Goal: Task Accomplishment & Management: Manage account settings

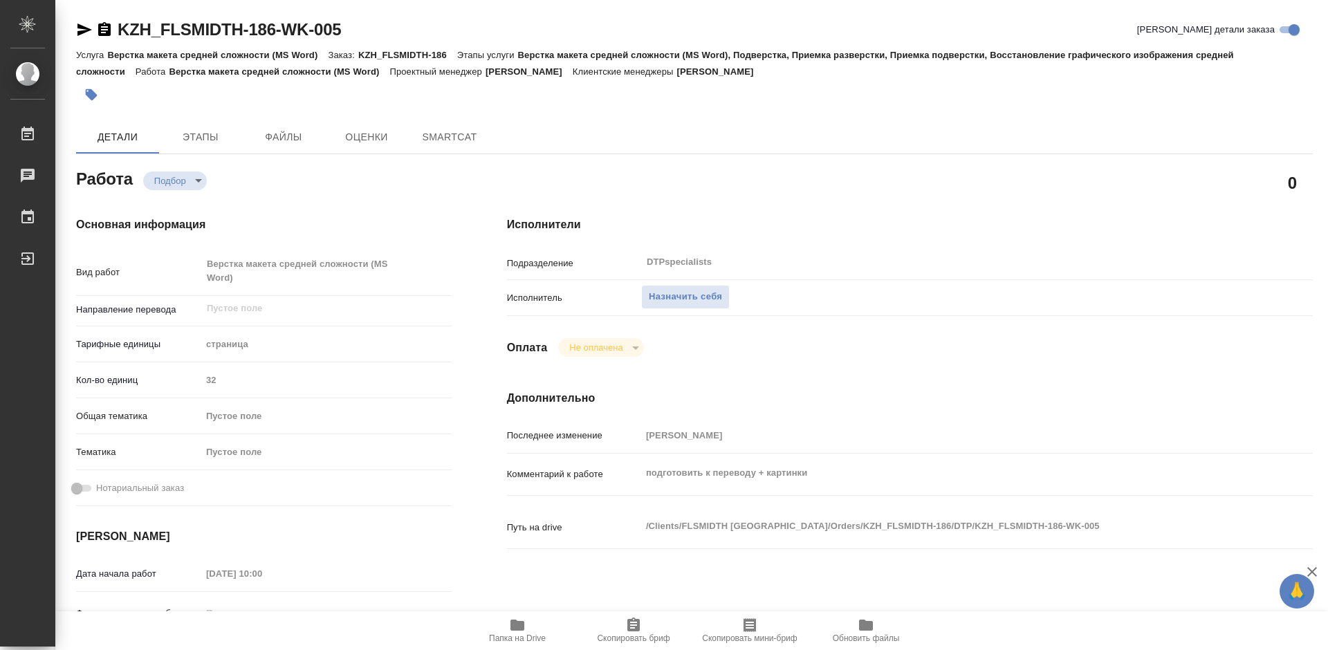
type textarea "x"
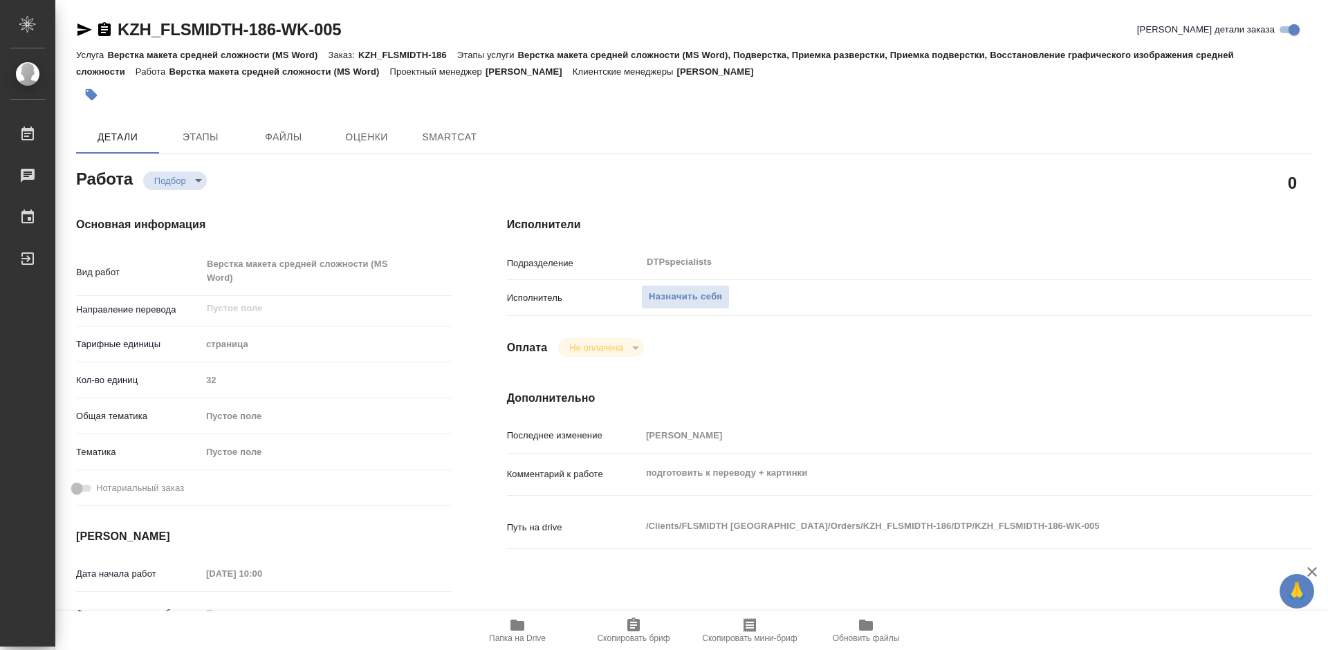
type textarea "x"
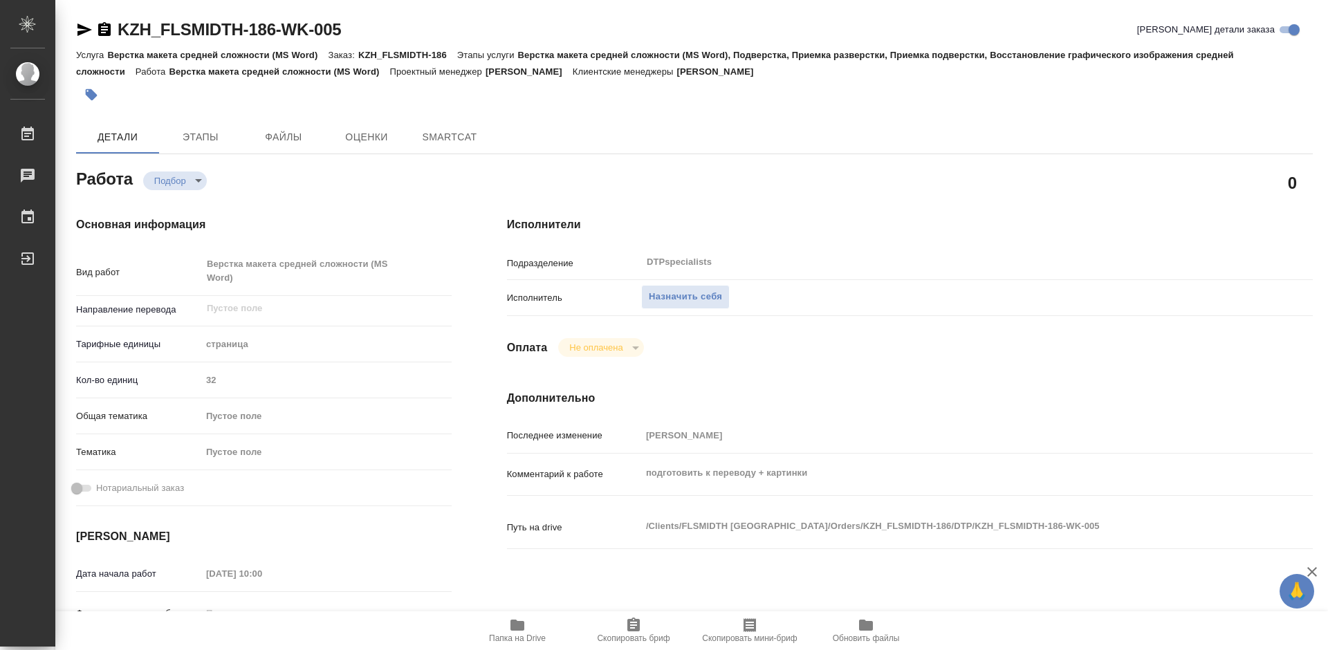
type textarea "x"
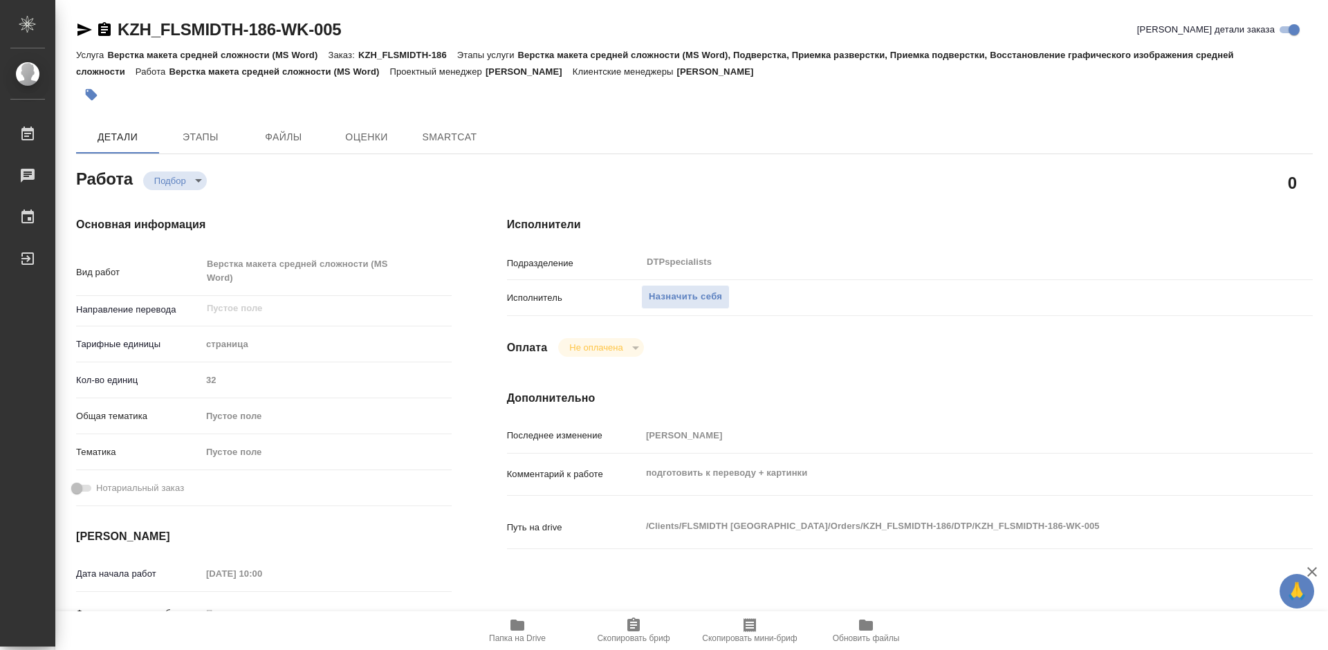
type textarea "x"
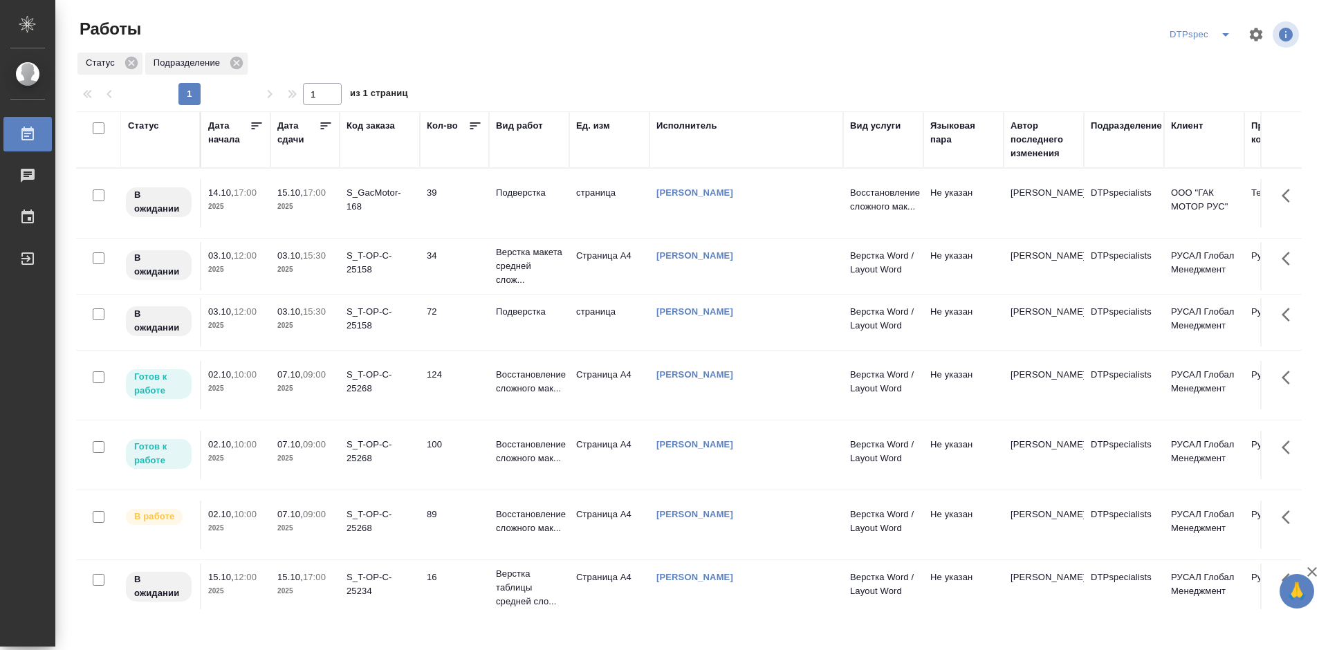
click at [322, 120] on icon at bounding box center [326, 126] width 14 height 14
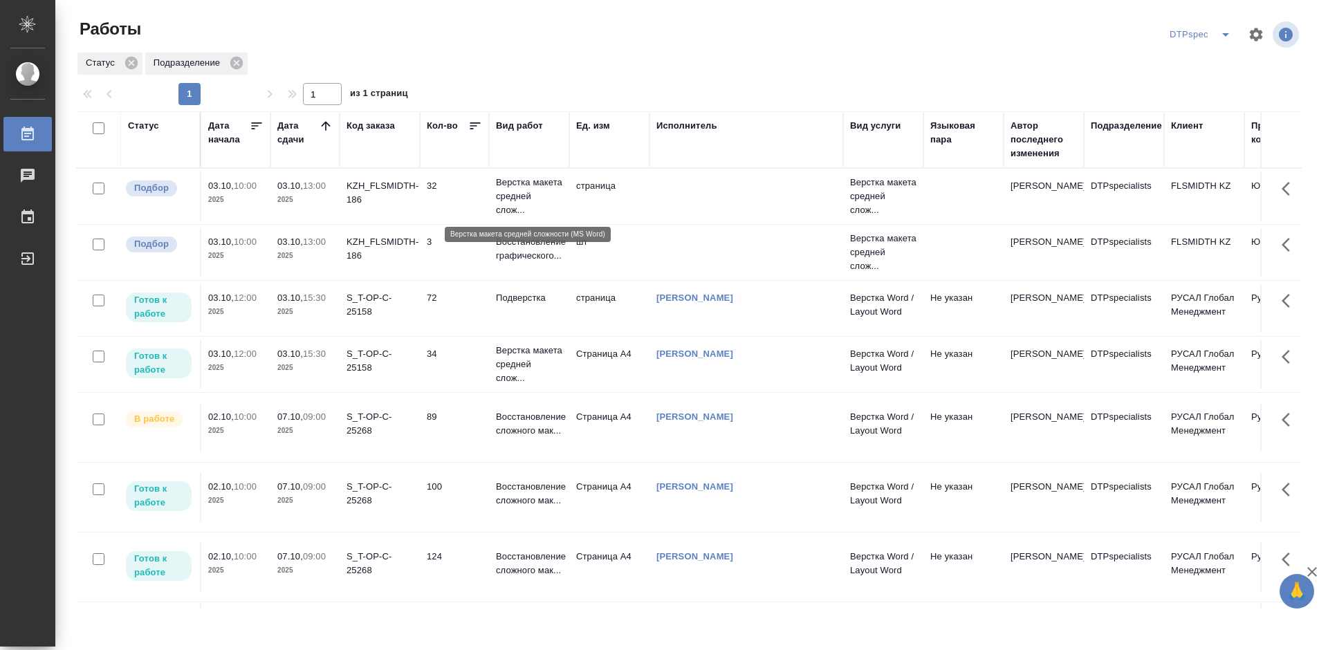
click at [506, 192] on p "Верстка макета средней слож..." at bounding box center [529, 196] width 66 height 41
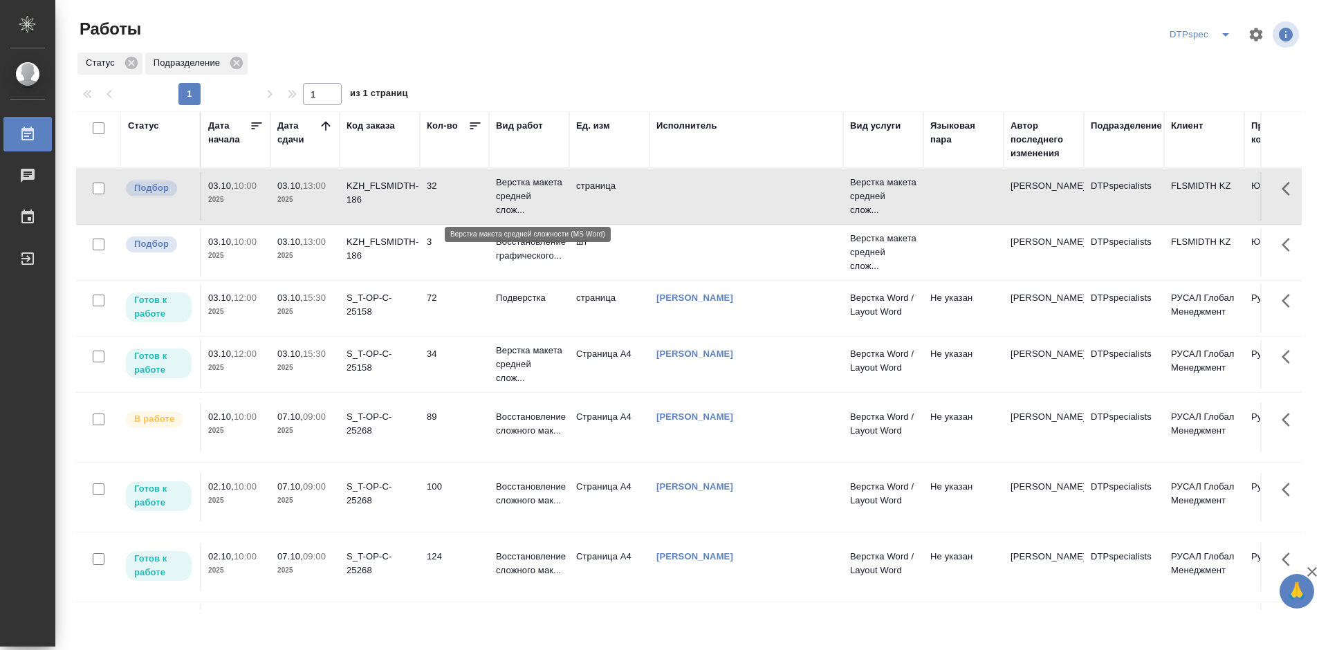
click at [506, 192] on p "Верстка макета средней слож..." at bounding box center [529, 196] width 66 height 41
click at [371, 307] on div "S_T-OP-C-25158" at bounding box center [379, 305] width 66 height 28
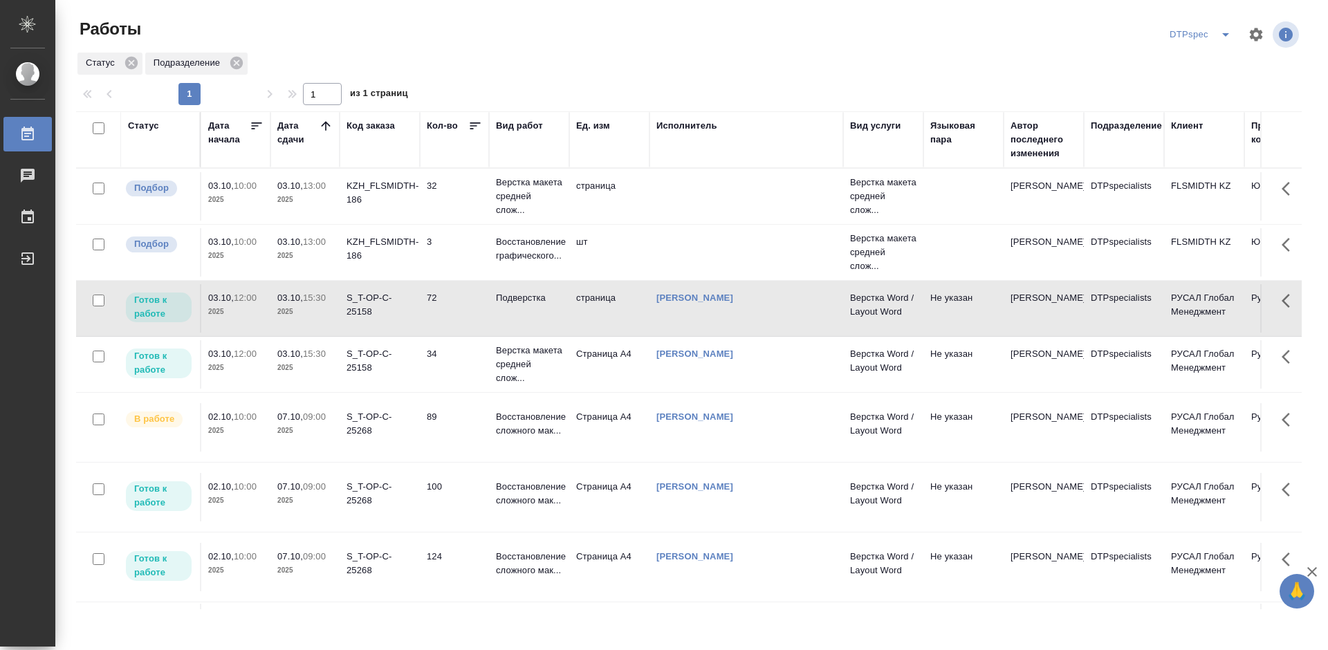
click at [373, 308] on div "S_T-OP-C-25158" at bounding box center [379, 305] width 66 height 28
click at [532, 305] on p "Подверстка" at bounding box center [529, 298] width 66 height 14
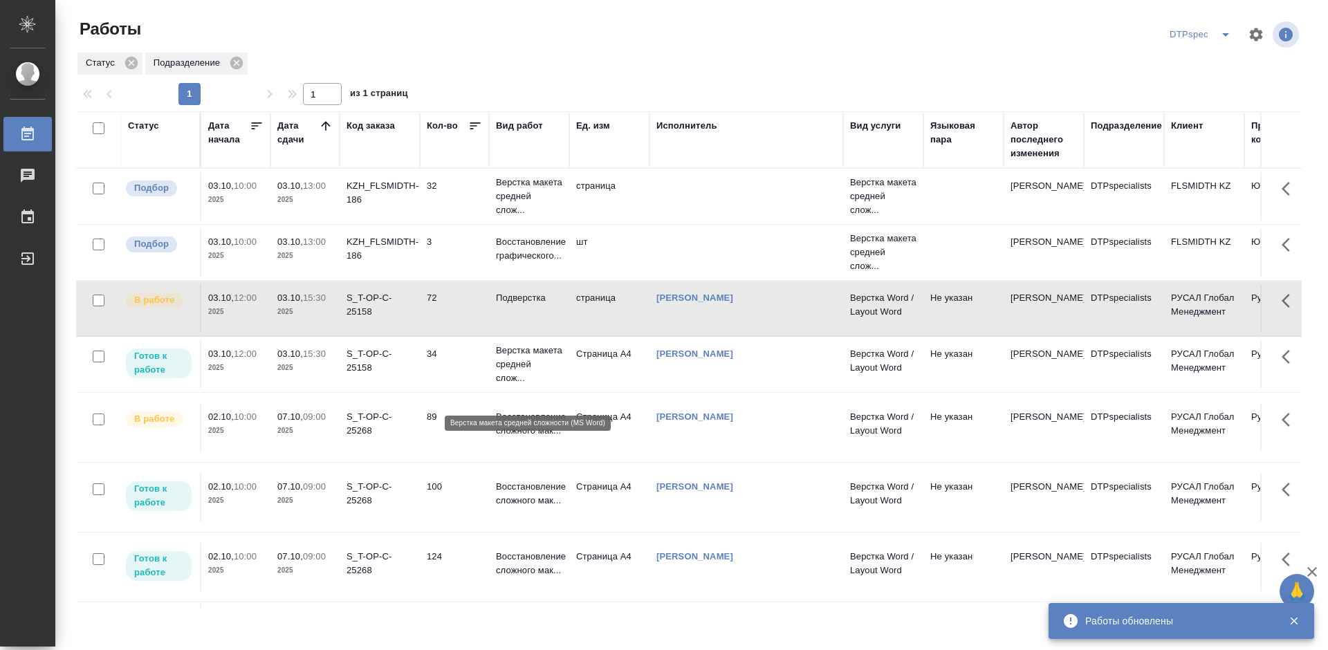
click at [513, 385] on p "Верстка макета средней слож..." at bounding box center [529, 364] width 66 height 41
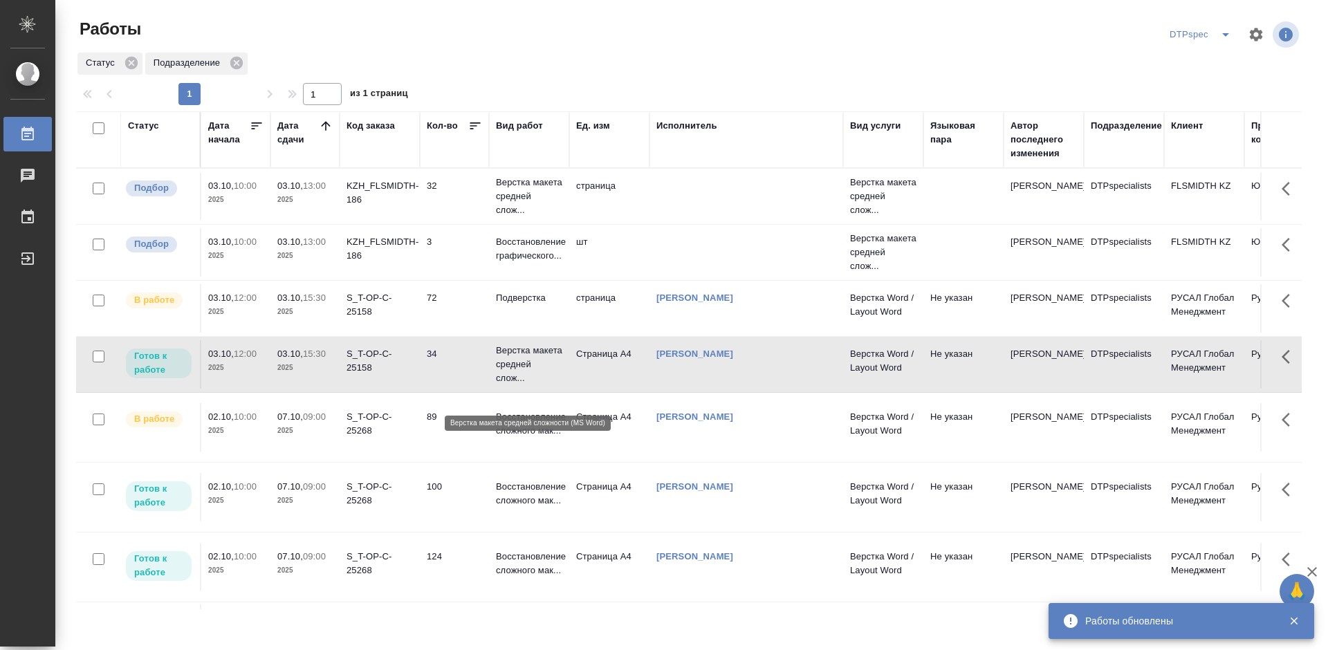
click at [513, 385] on p "Верстка макета средней слож..." at bounding box center [529, 364] width 66 height 41
click at [540, 191] on p "Верстка макета средней слож..." at bounding box center [529, 196] width 66 height 41
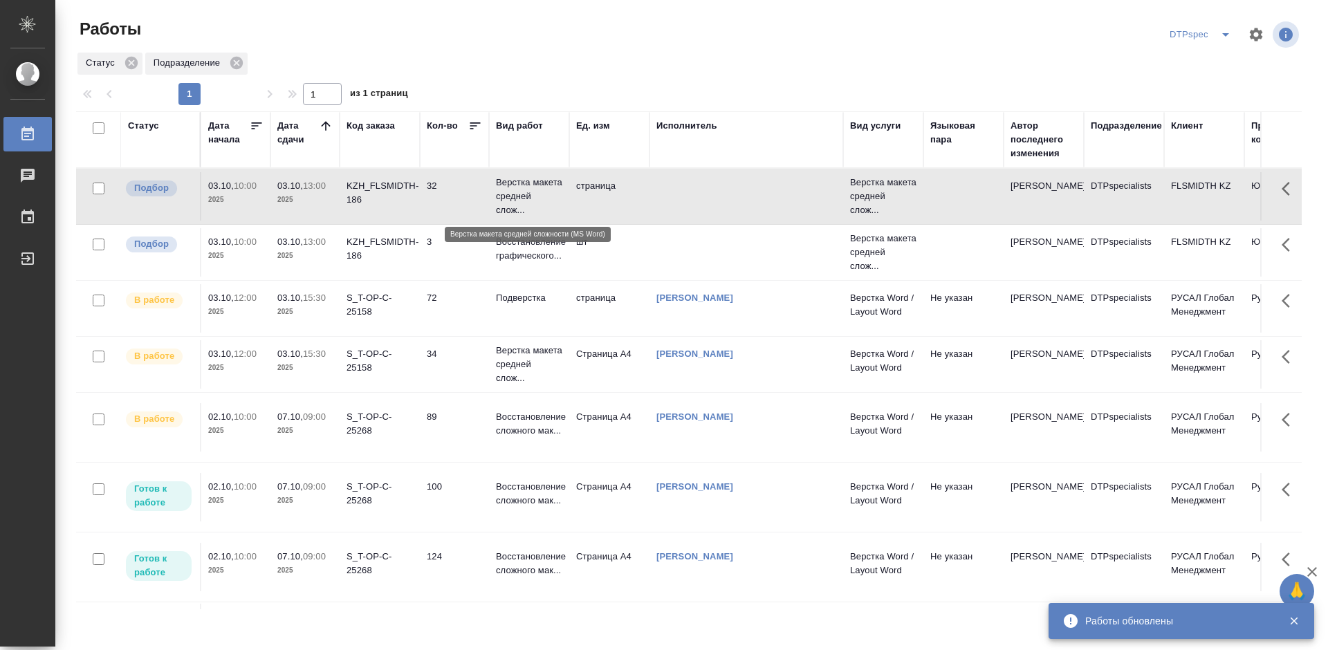
click at [540, 191] on p "Верстка макета средней слож..." at bounding box center [529, 196] width 66 height 41
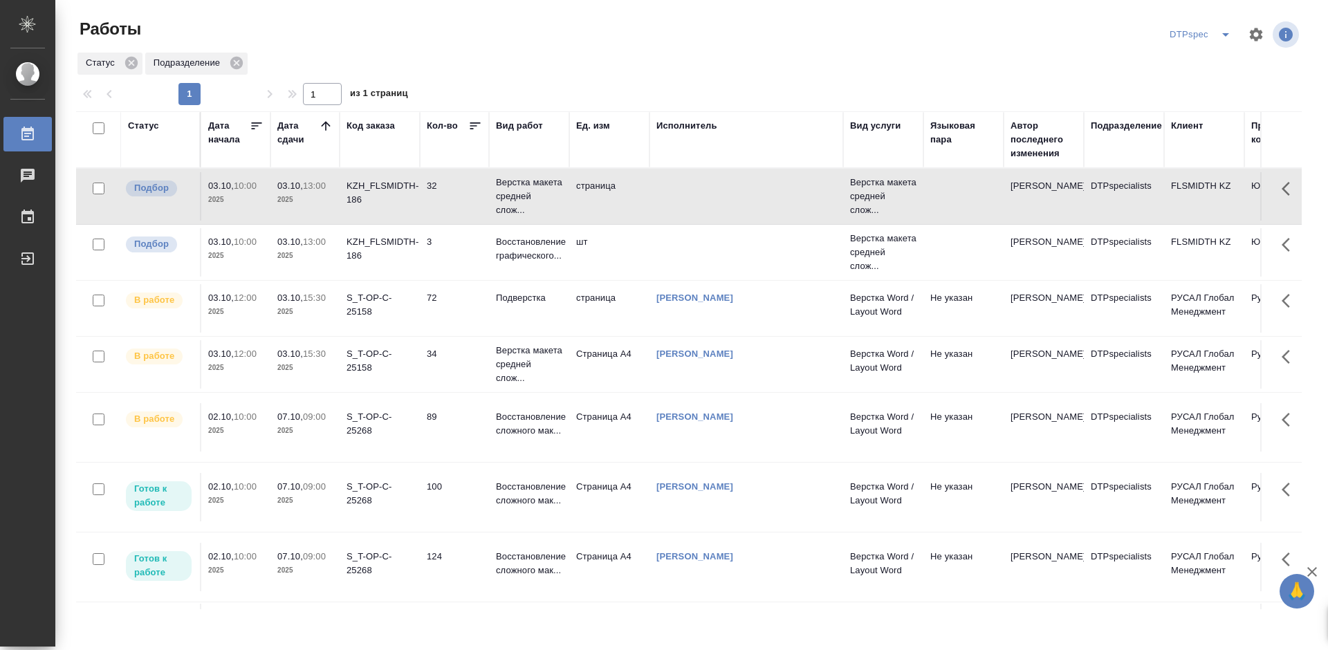
click at [526, 234] on td "Восстановление графического..." at bounding box center [529, 252] width 80 height 48
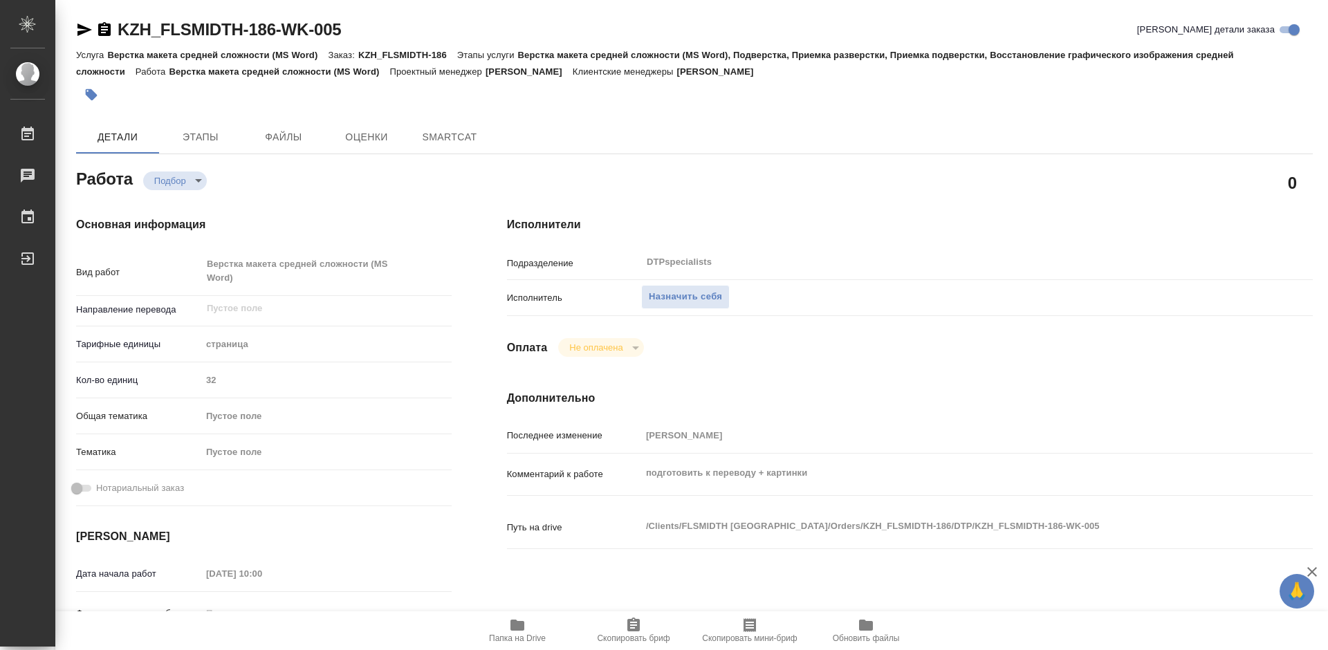
type textarea "x"
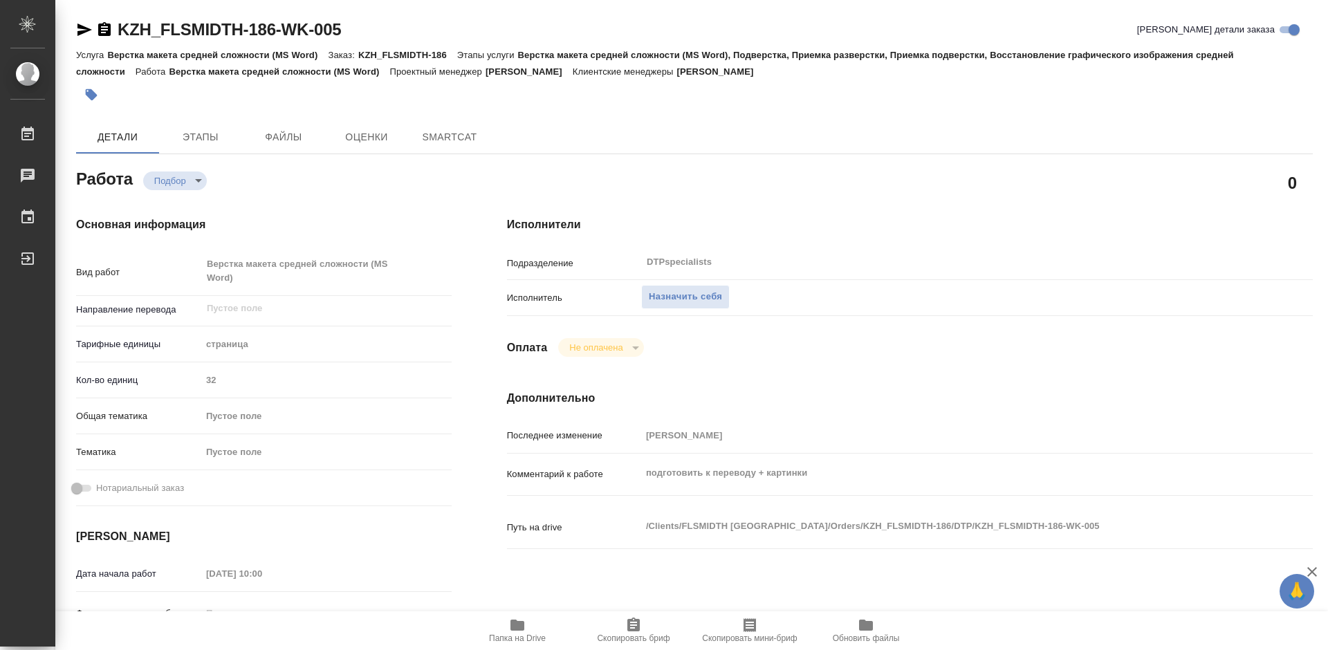
type textarea "x"
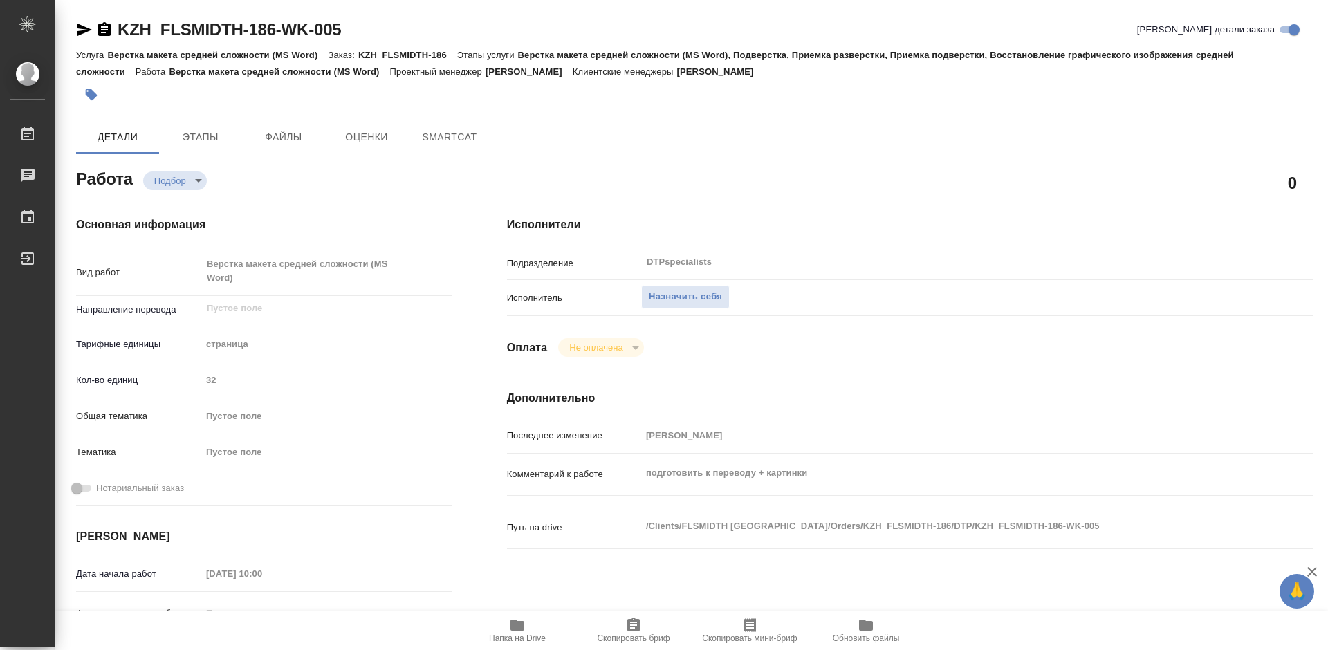
type textarea "x"
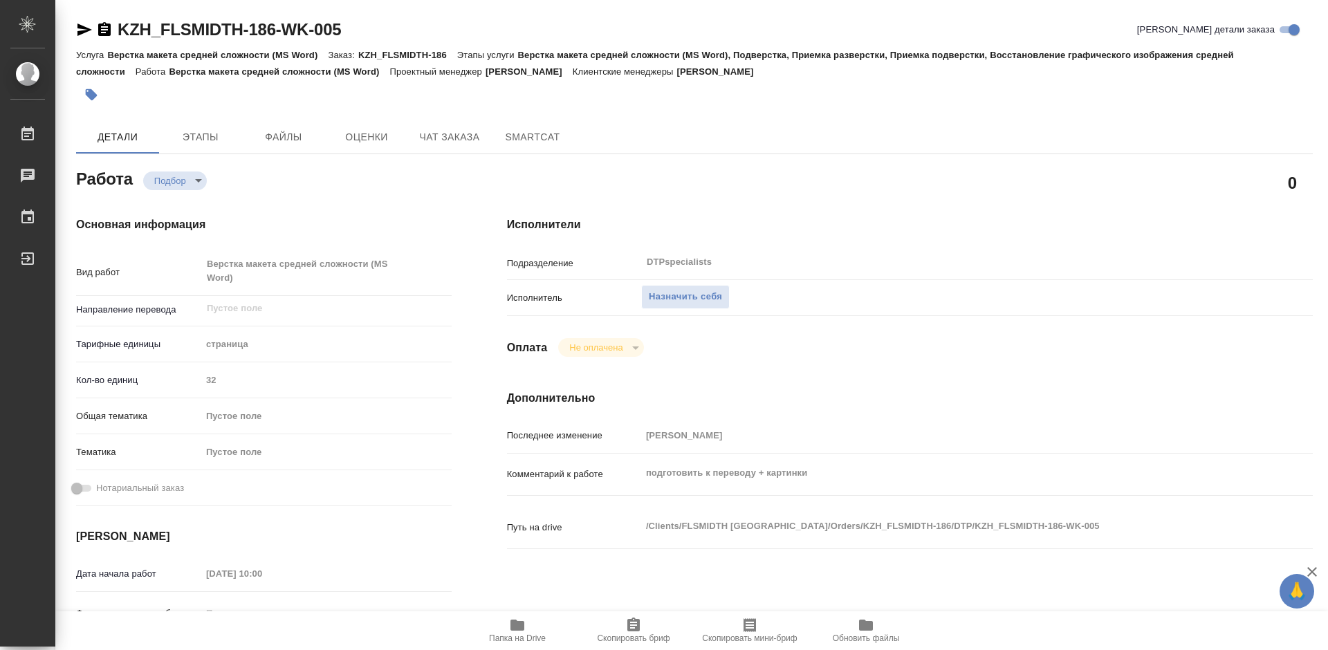
type textarea "x"
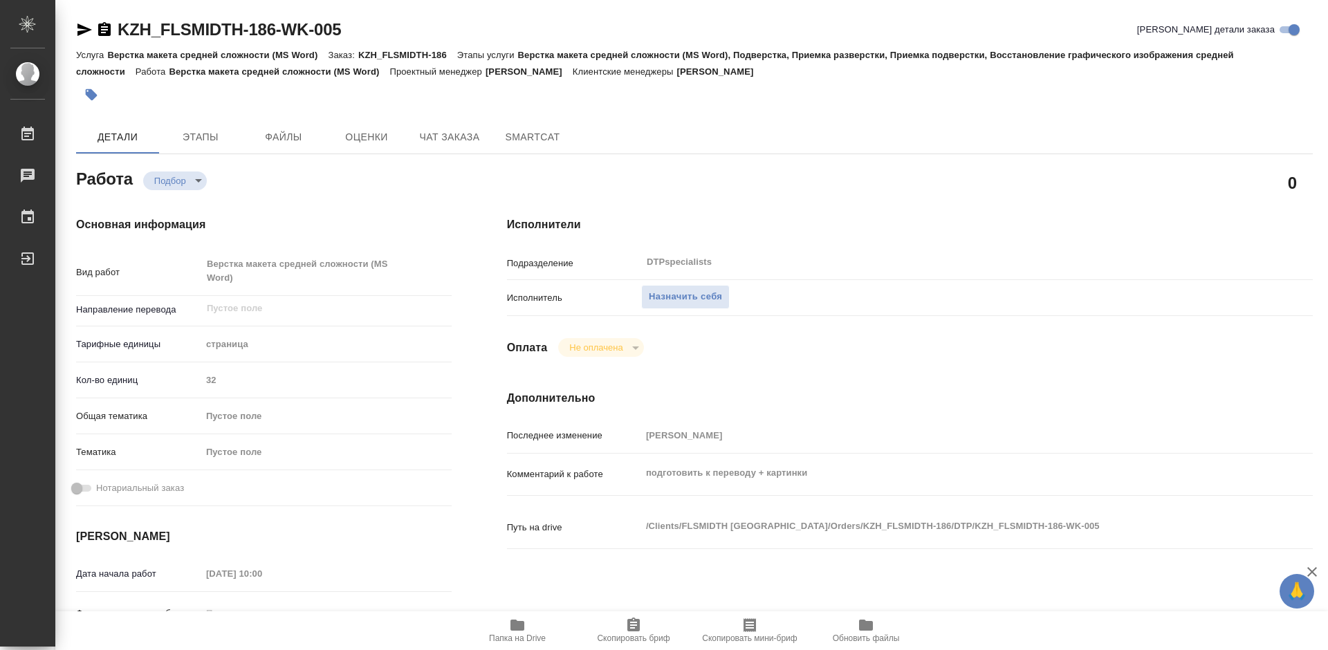
type textarea "x"
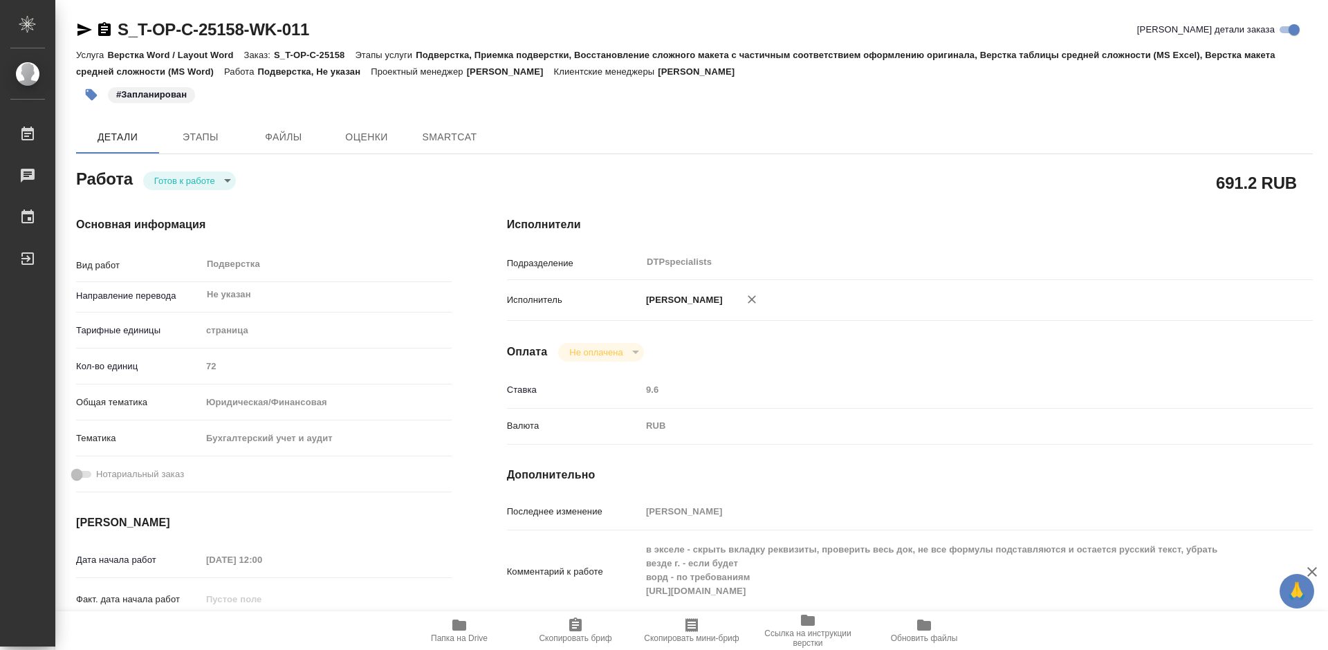
type textarea "x"
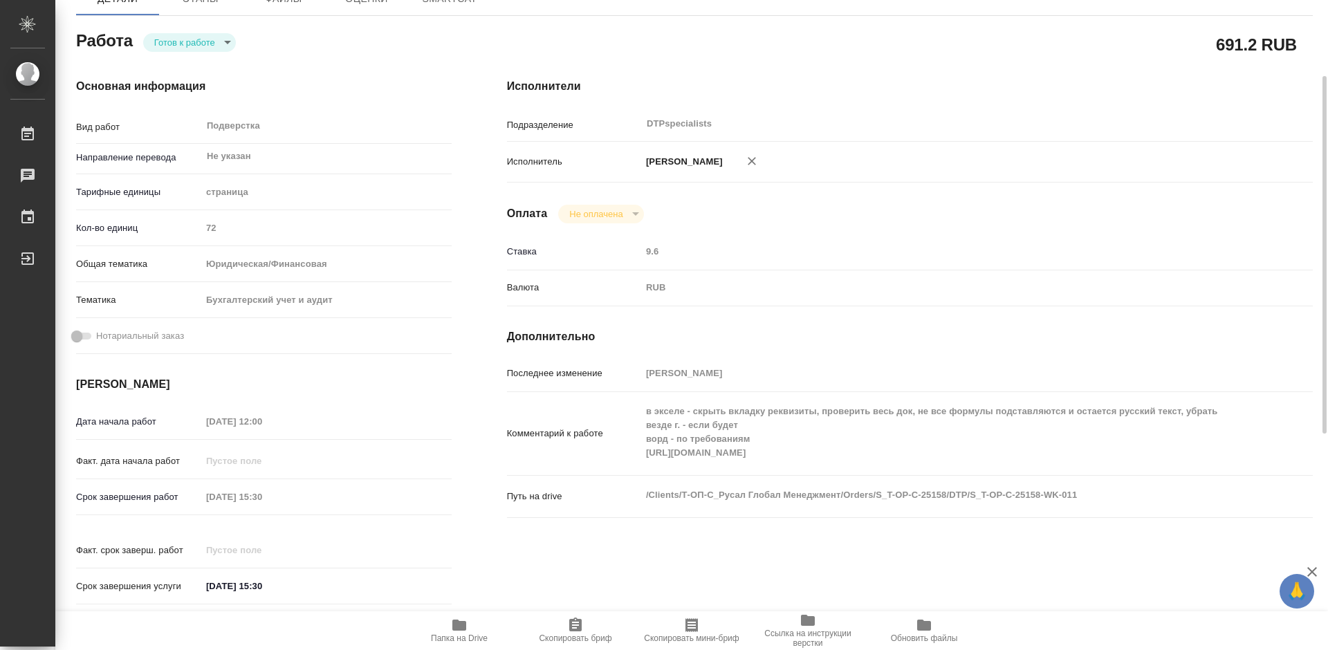
scroll to position [207, 0]
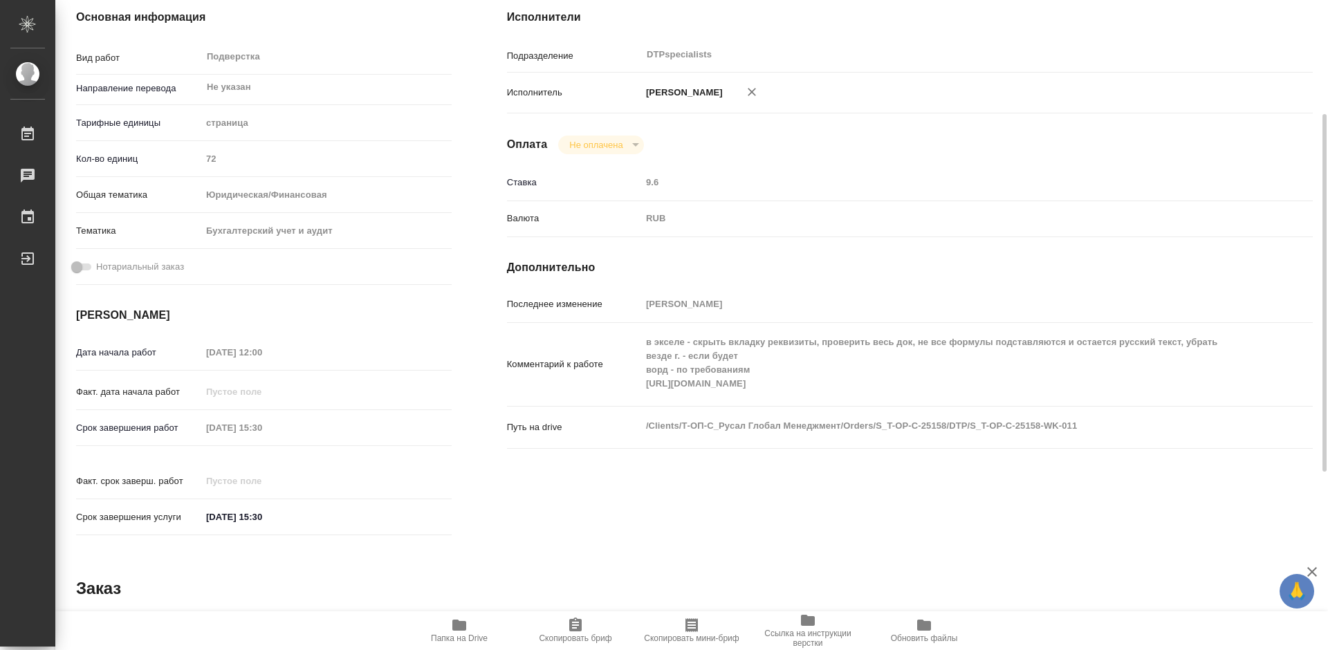
type textarea "x"
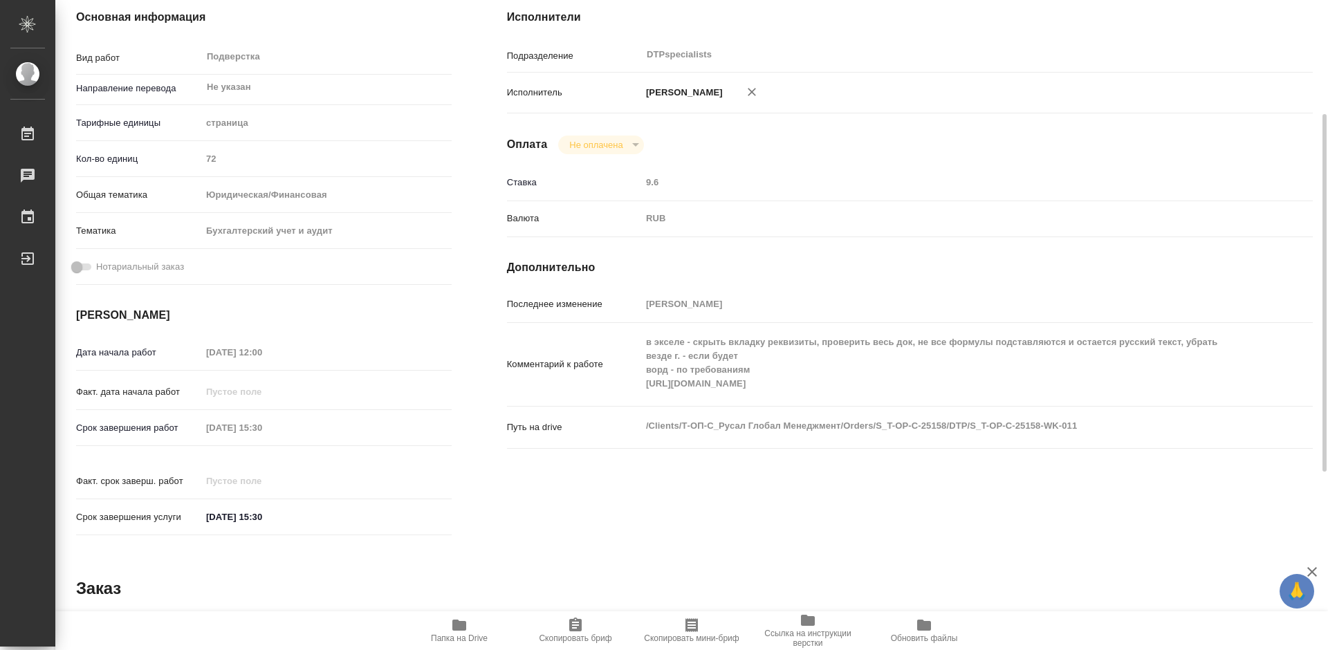
type textarea "x"
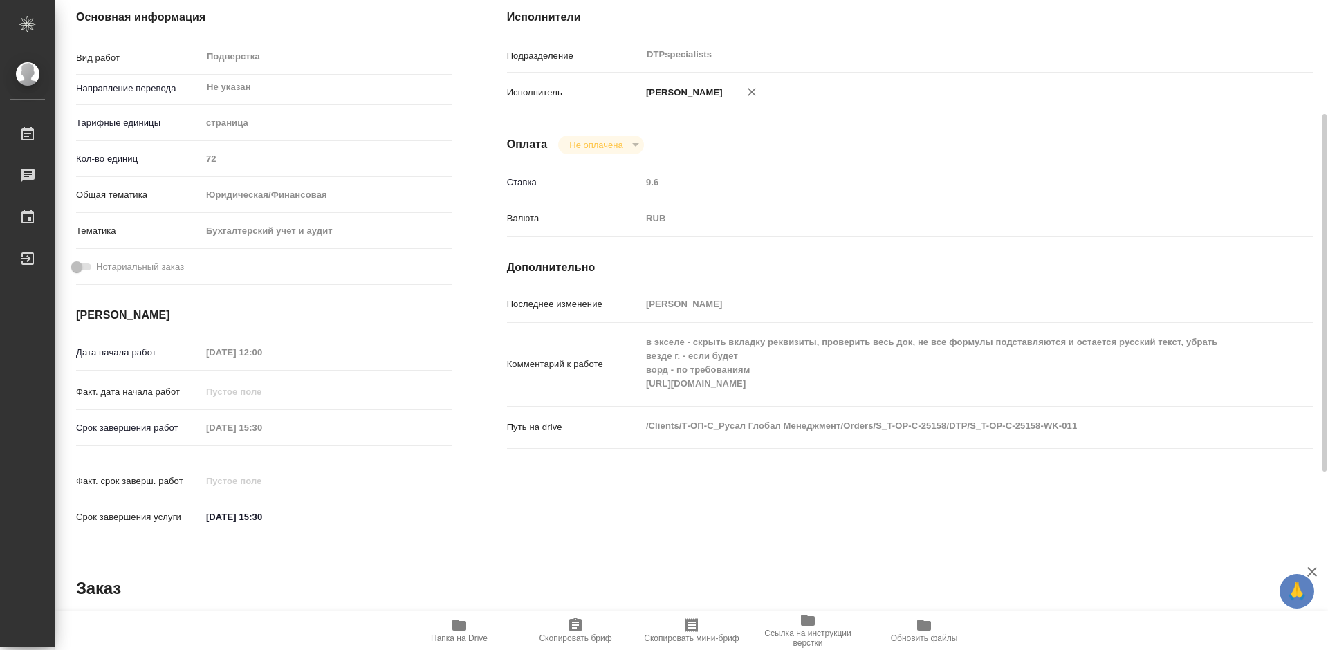
type textarea "x"
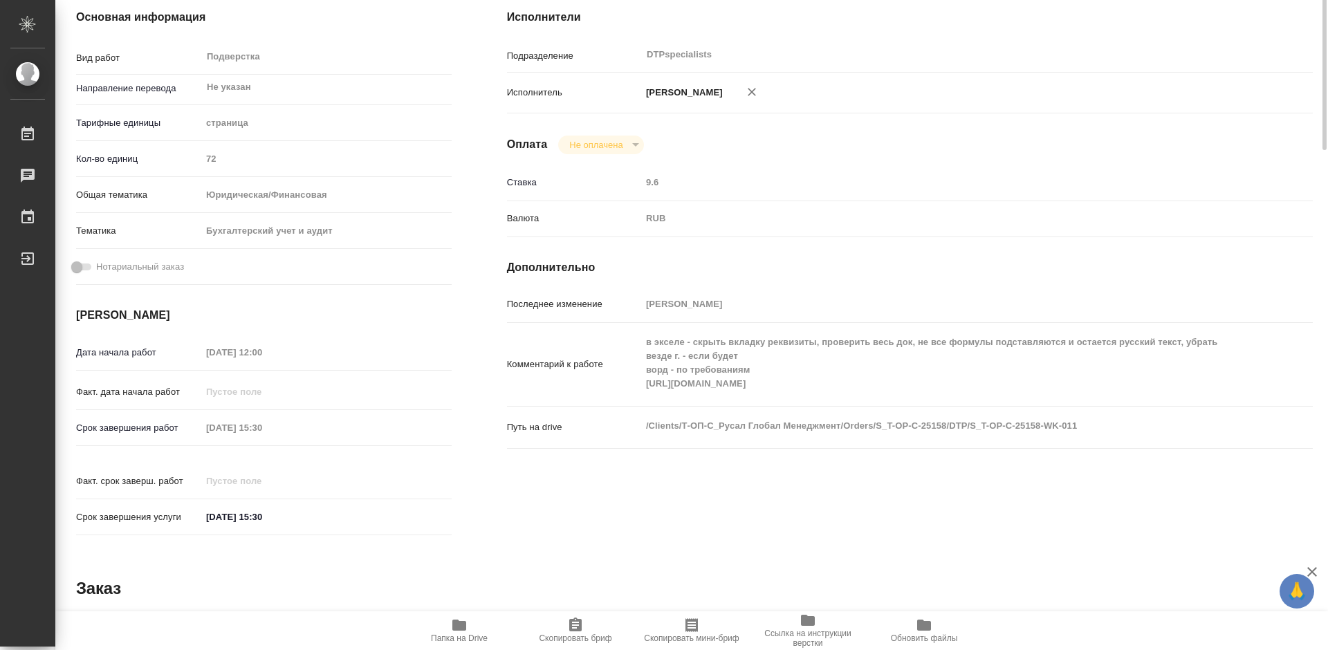
scroll to position [0, 0]
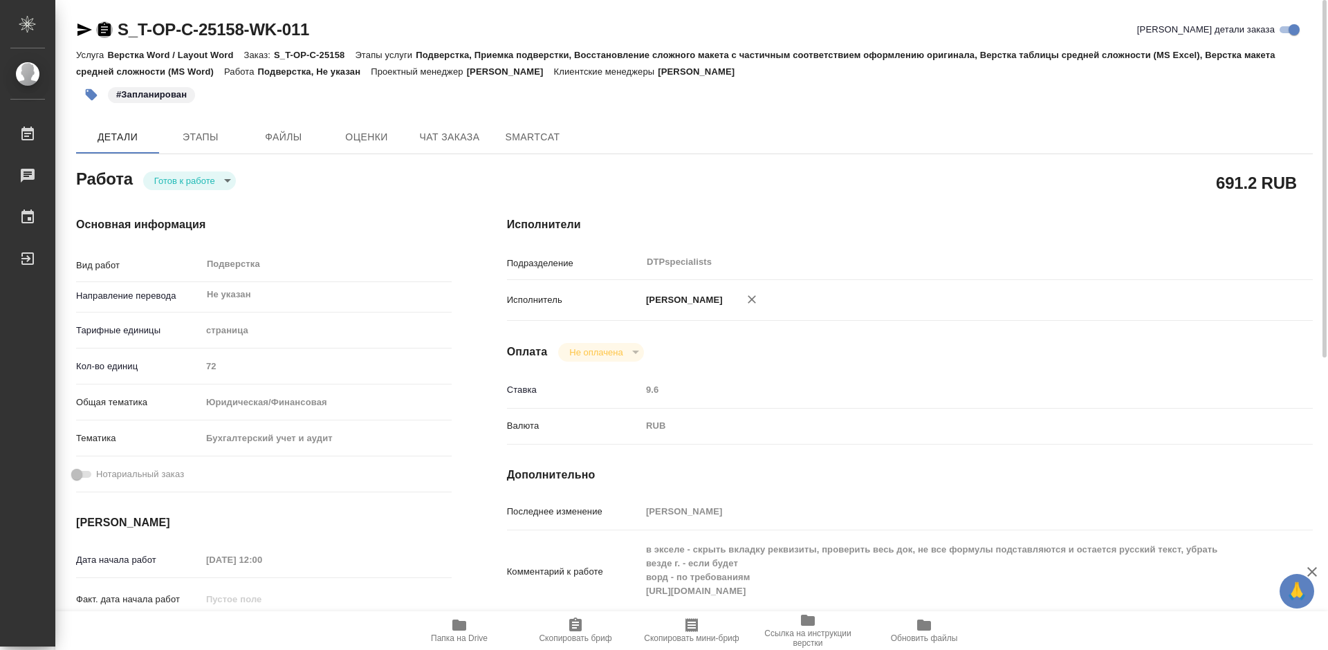
click at [100, 30] on icon "button" at bounding box center [104, 29] width 12 height 14
type textarea "x"
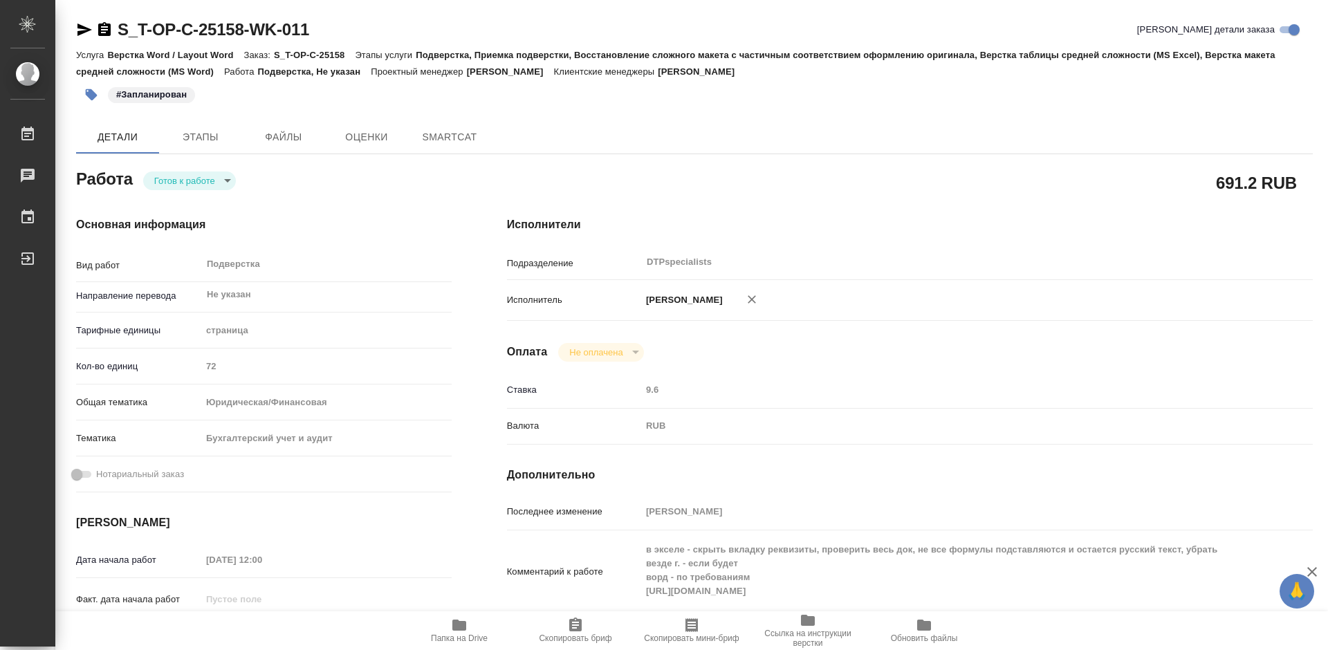
type textarea "x"
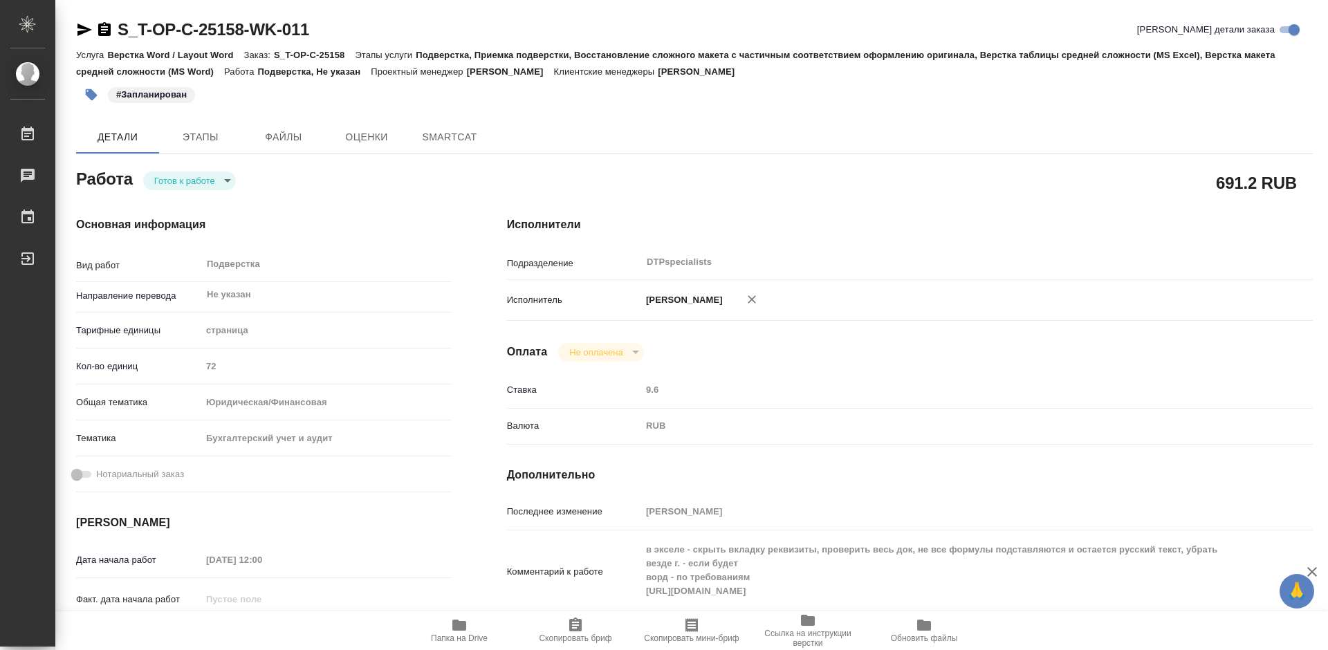
type textarea "x"
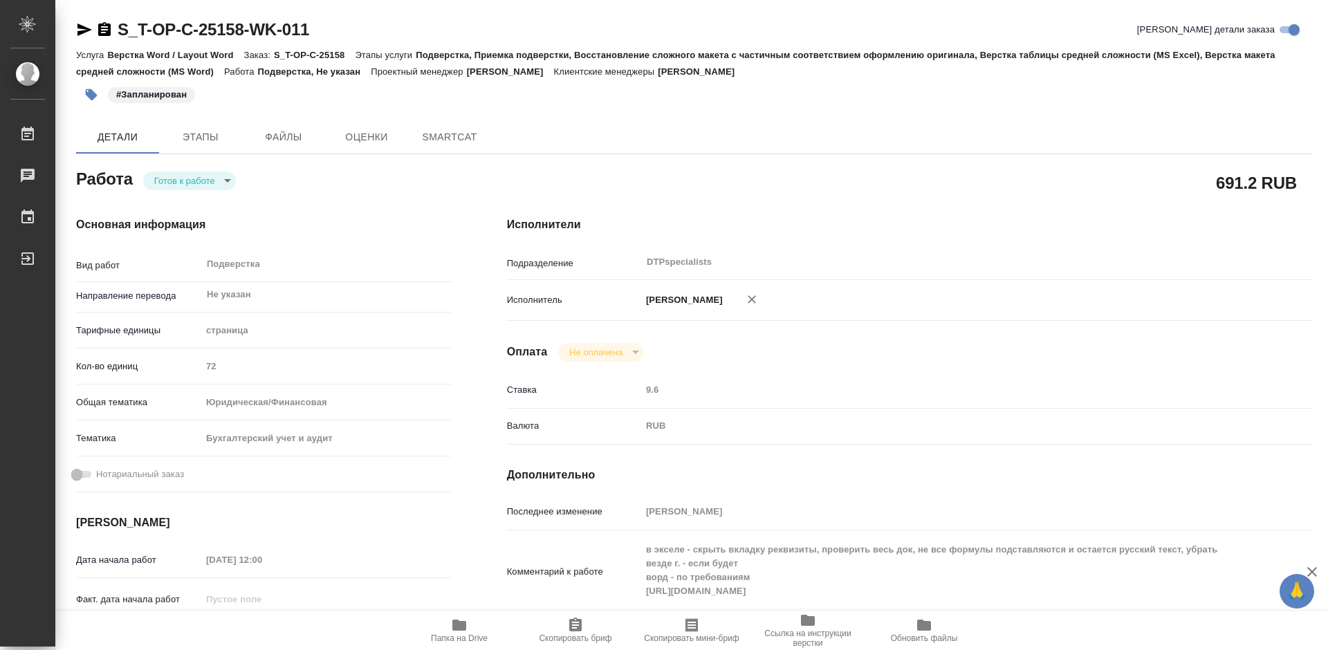
type textarea "x"
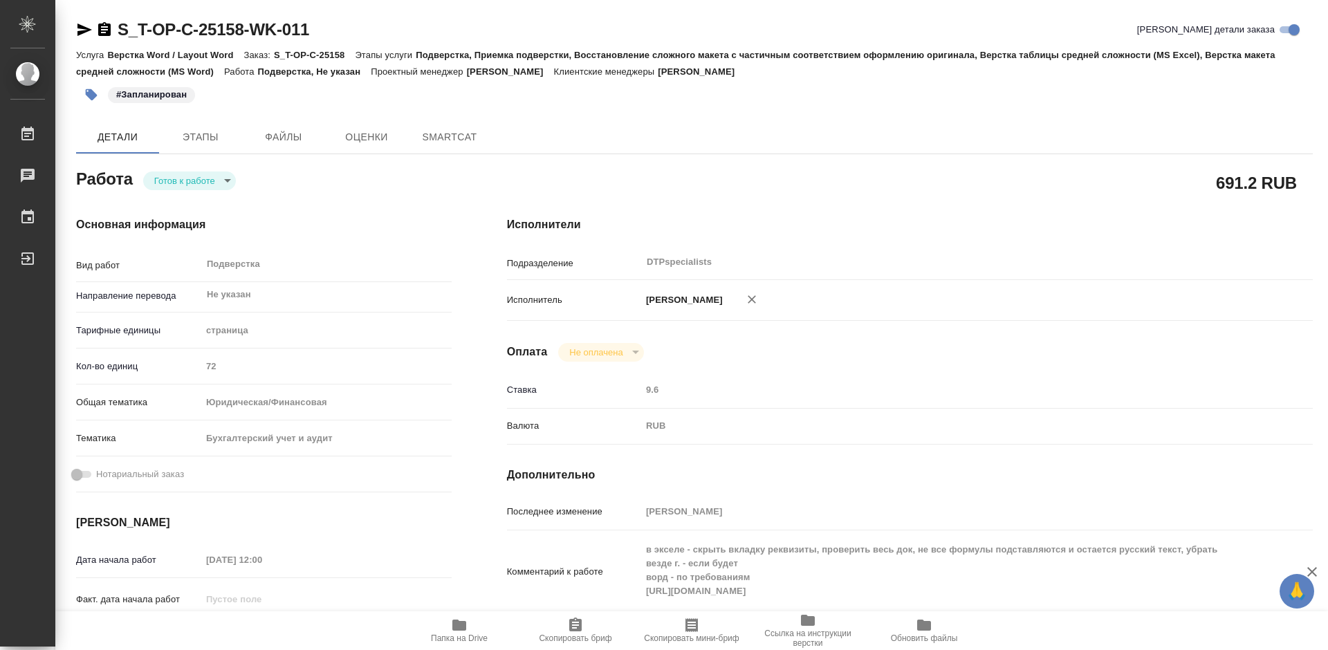
type textarea "x"
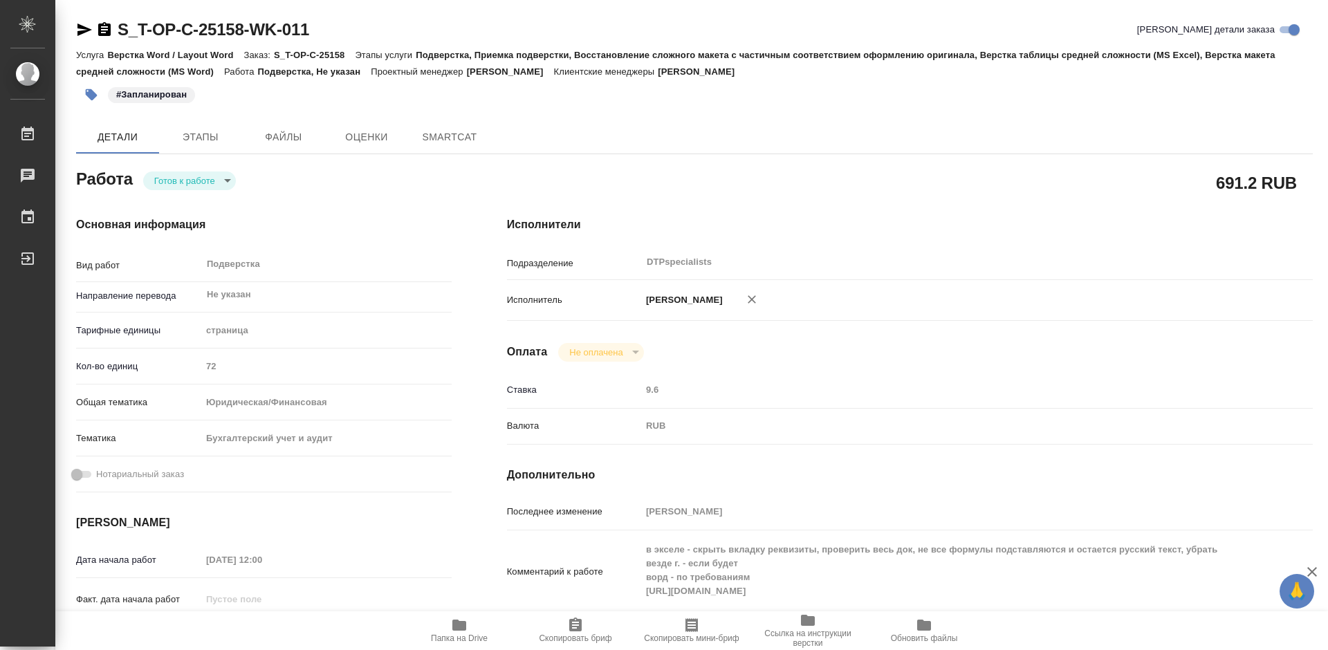
type textarea "x"
click at [205, 185] on body "🙏 .cls-1 fill:#fff; AWATERA Работы Чаты График Выйти S_T-OP-C-25158-WK-011 Крат…" at bounding box center [664, 325] width 1328 height 650
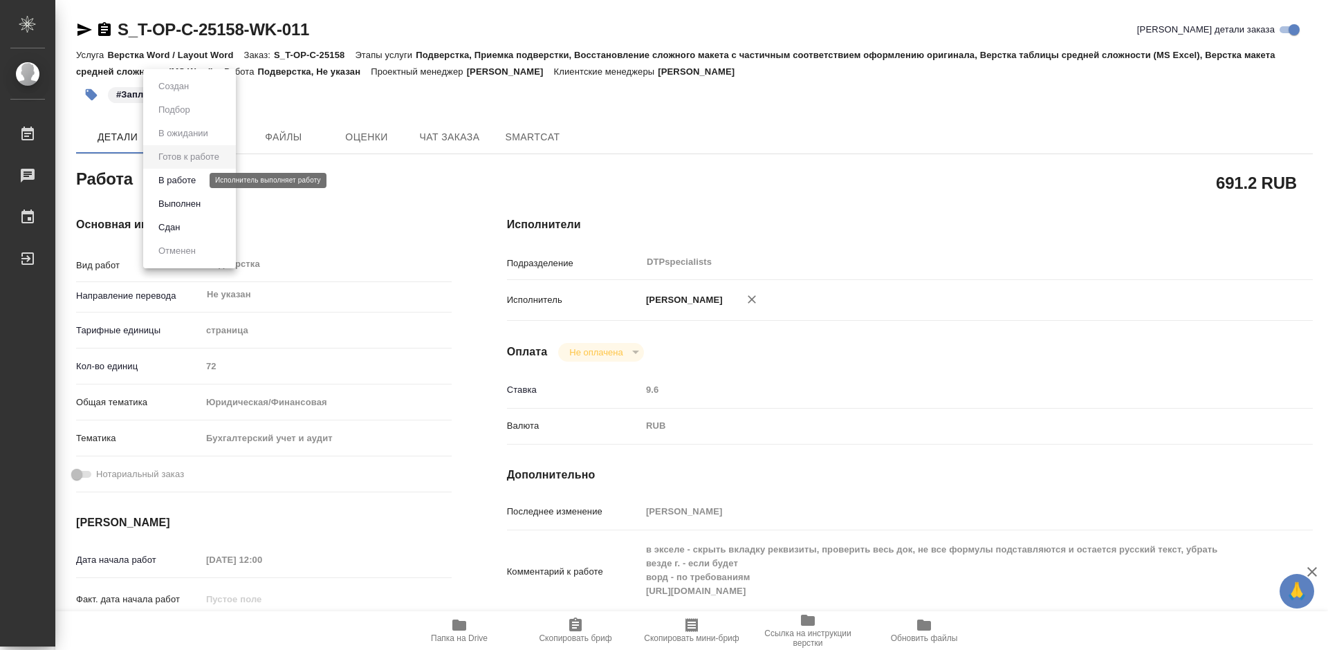
type textarea "x"
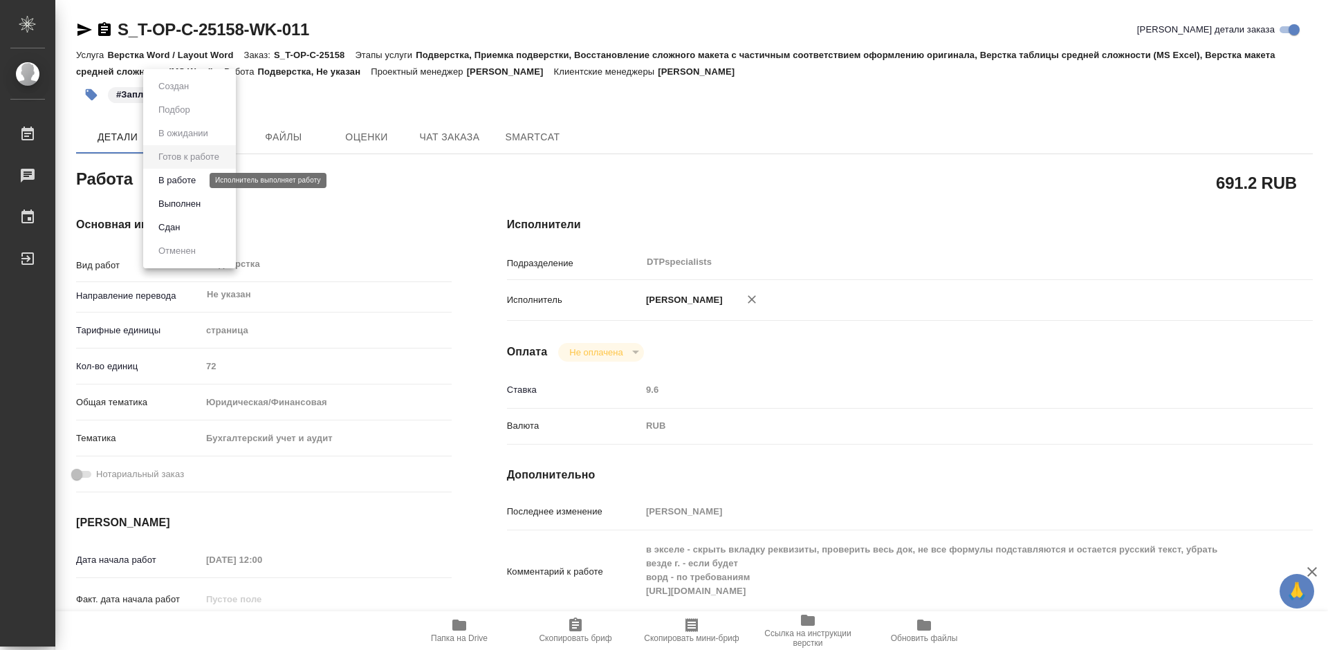
drag, startPoint x: 191, startPoint y: 199, endPoint x: 191, endPoint y: 177, distance: 22.1
click at [191, 177] on ul "Создан Подбор В ожидании Готов к работе В работе Выполнен Сдан Отменен" at bounding box center [189, 168] width 93 height 199
click at [188, 176] on button "В работе" at bounding box center [177, 180] width 46 height 15
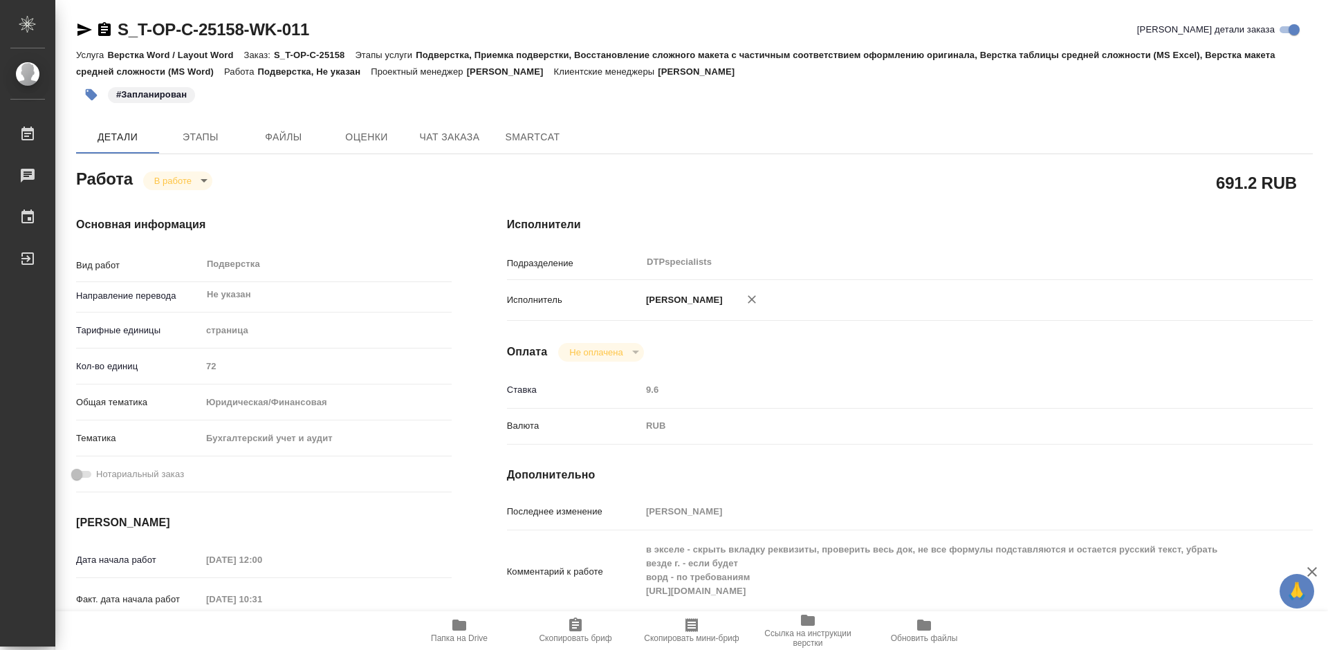
type textarea "x"
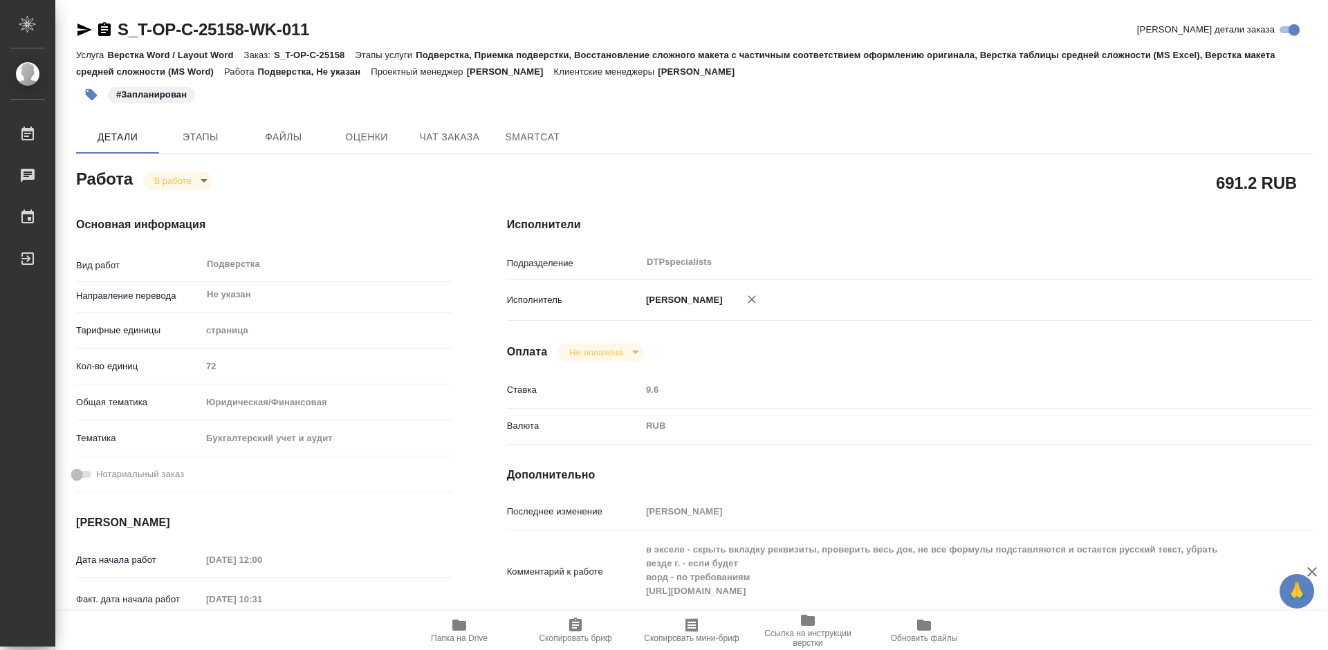
type textarea "x"
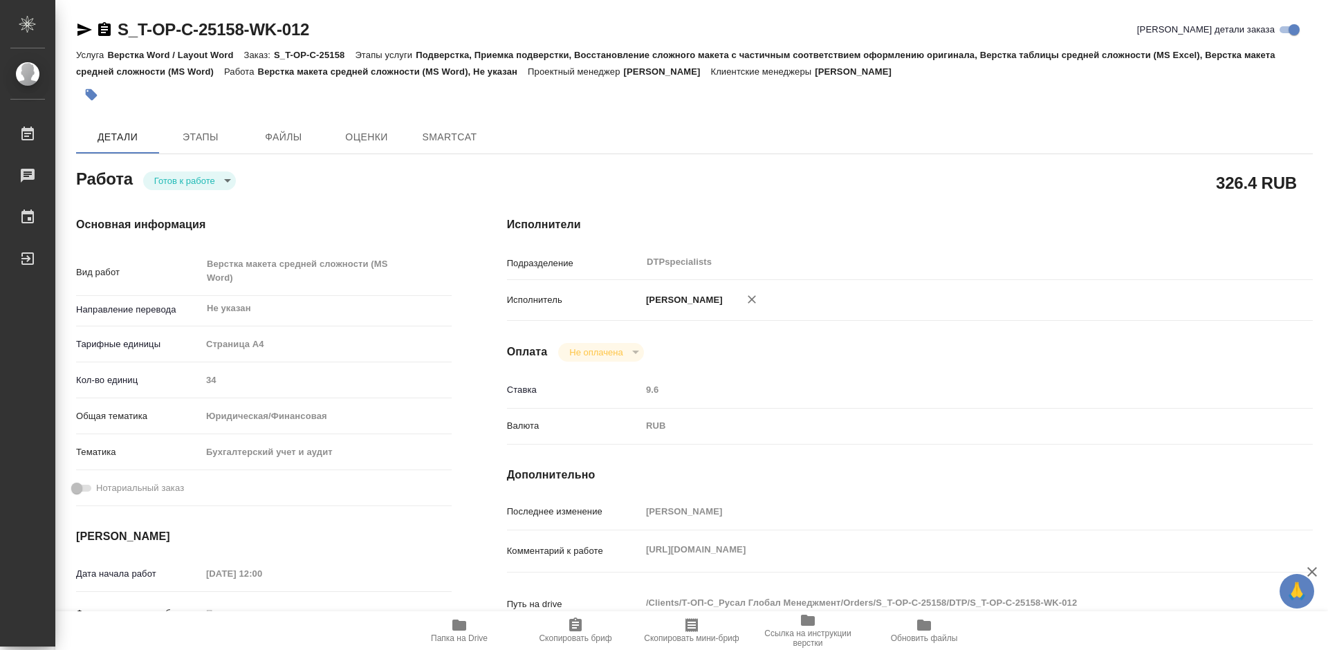
type textarea "x"
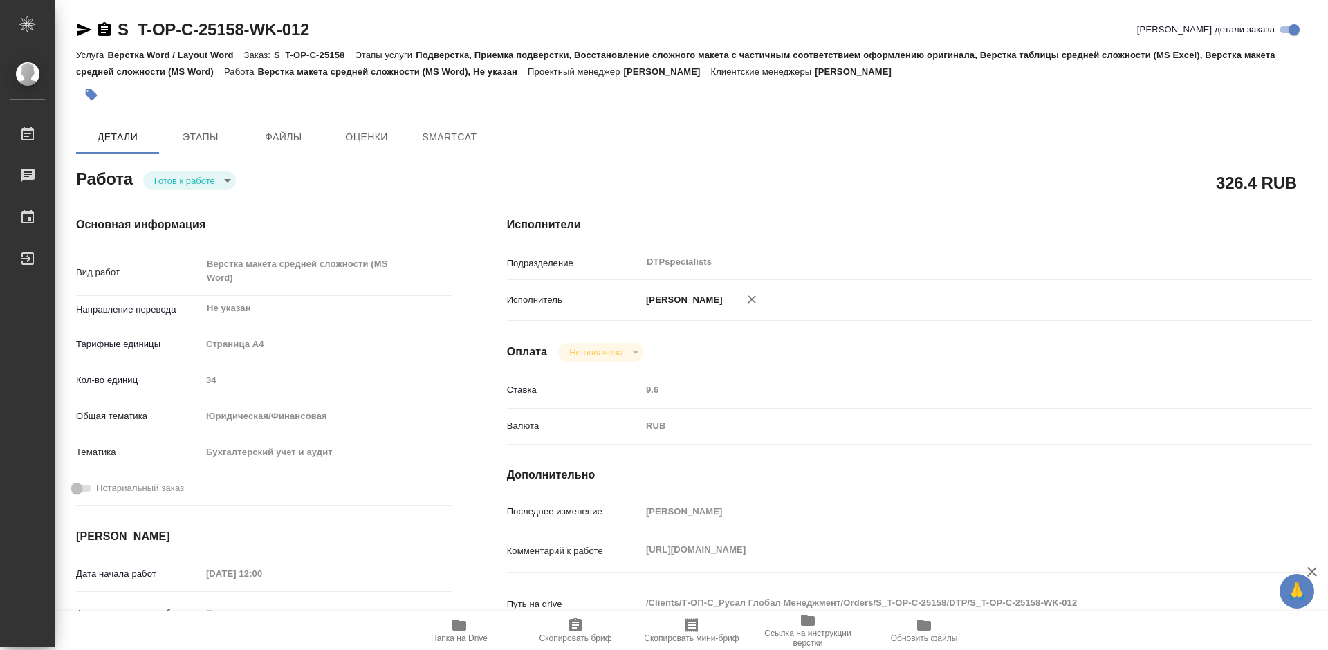
type textarea "x"
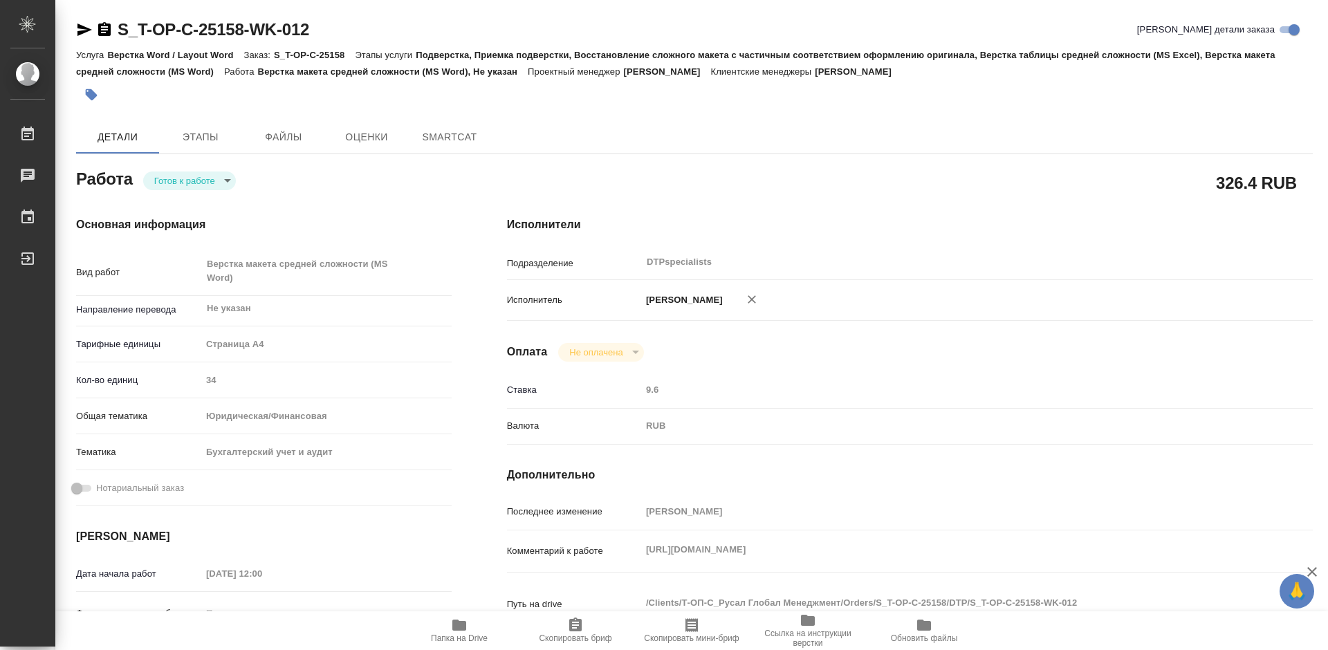
type textarea "x"
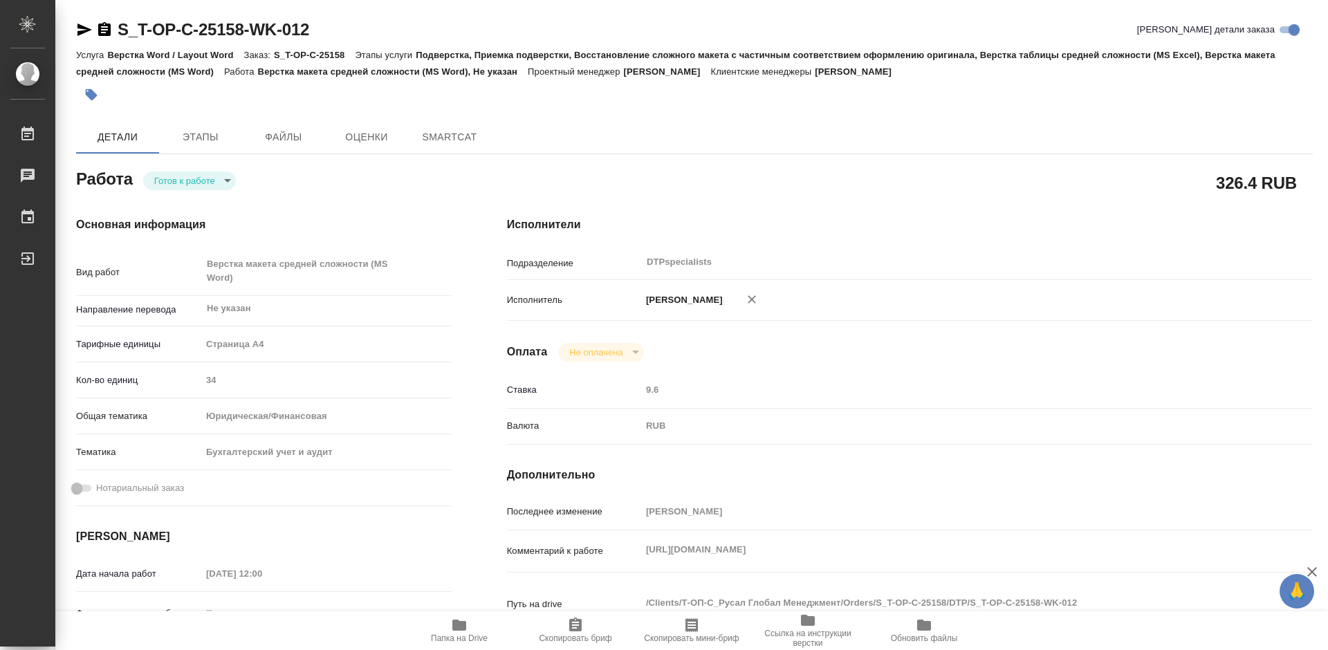
type textarea "x"
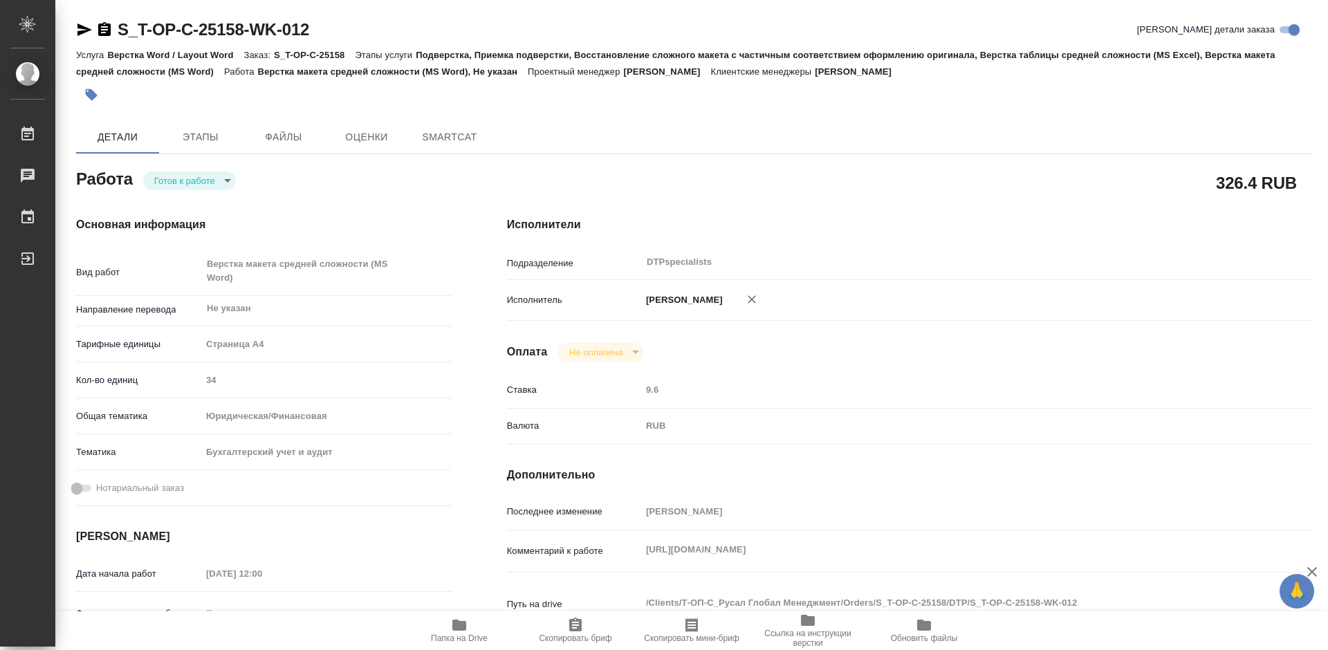
type textarea "x"
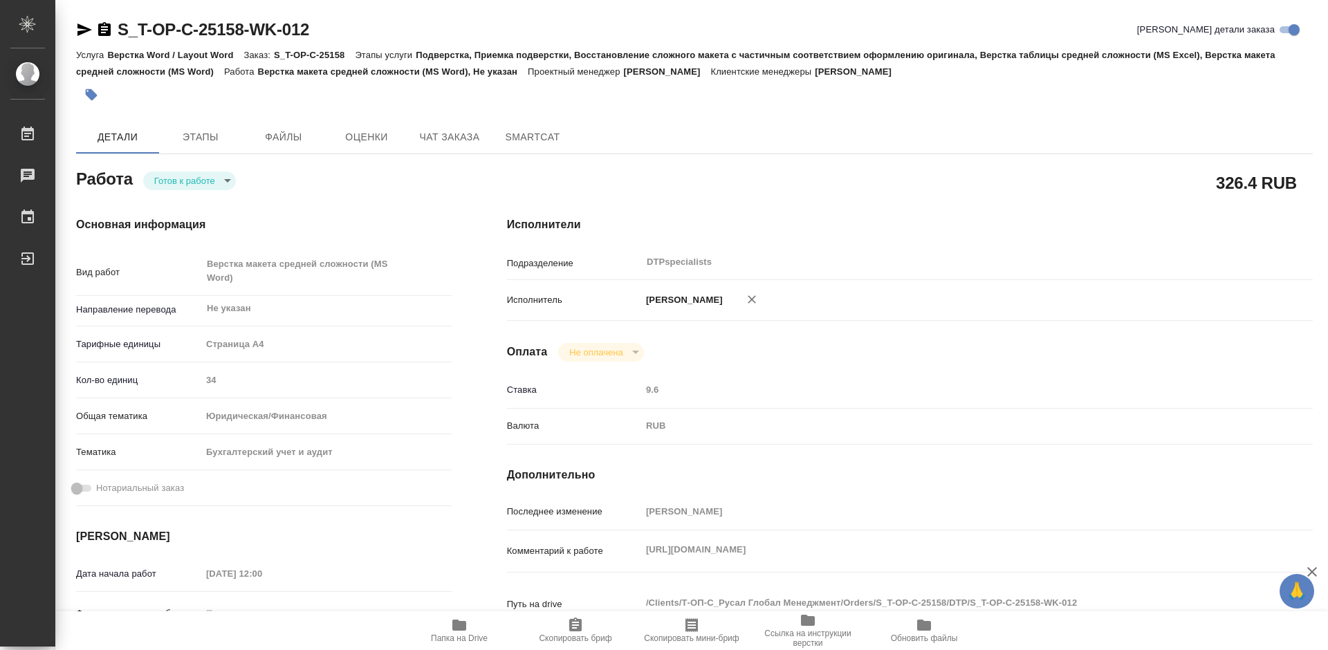
type textarea "x"
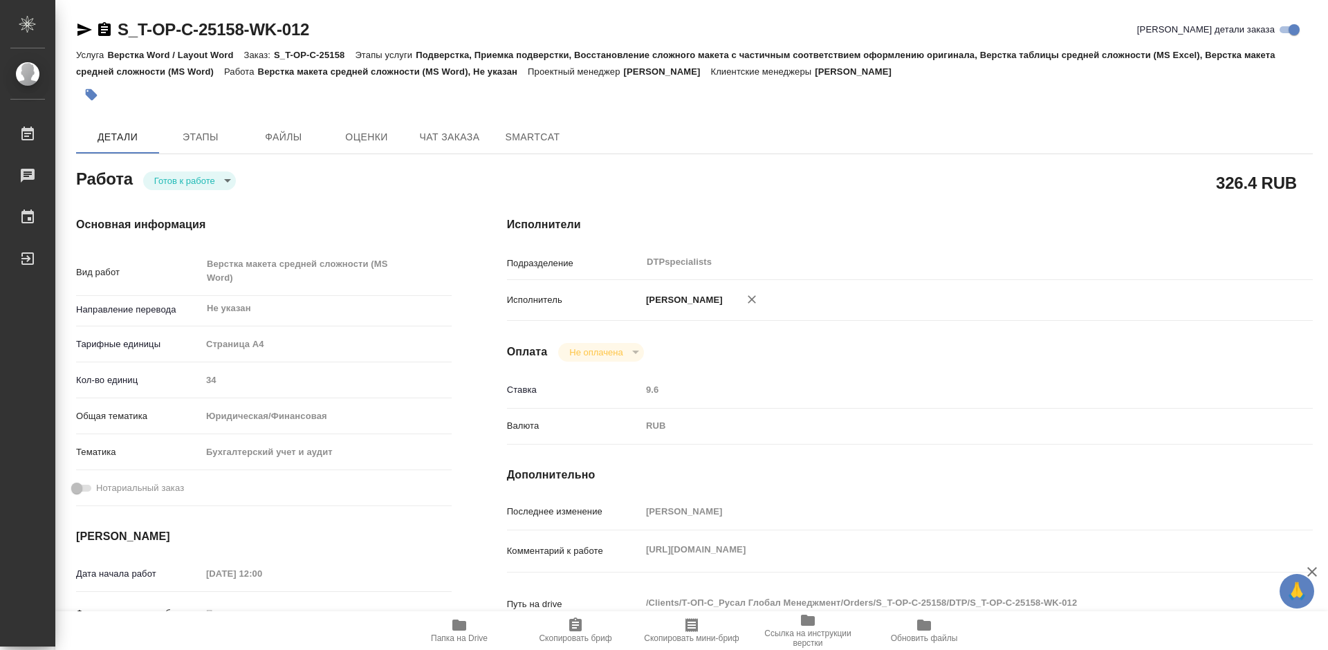
type textarea "x"
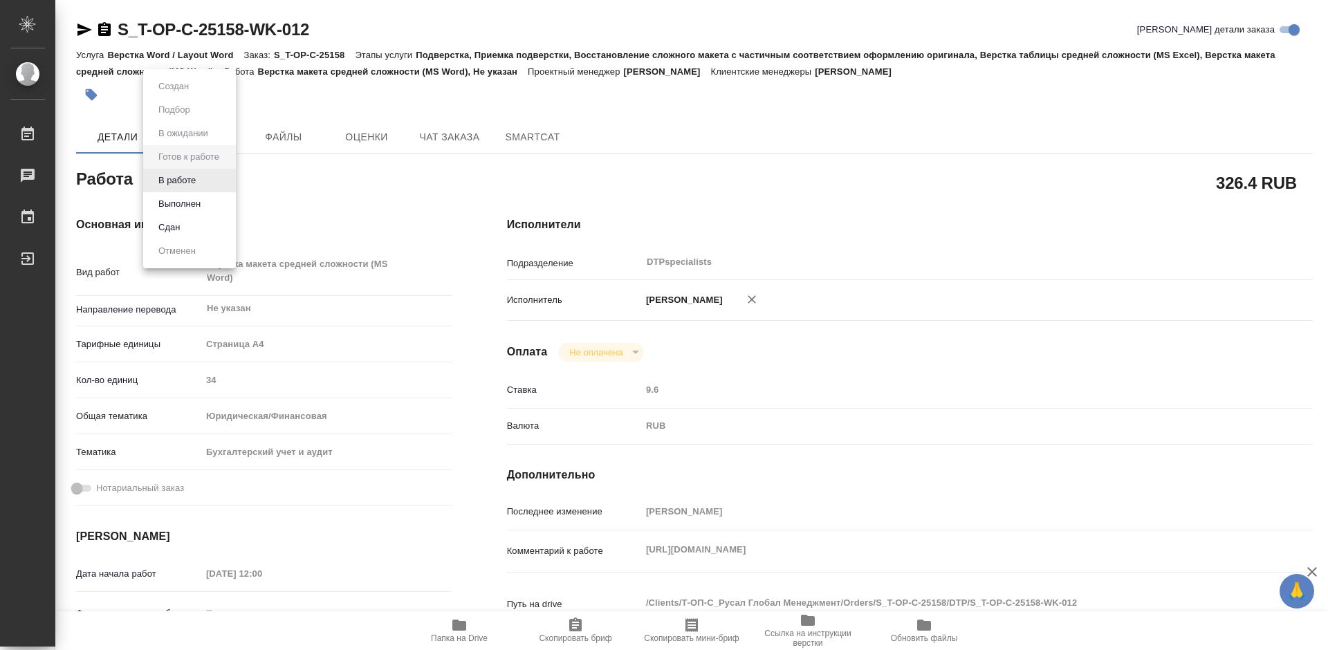
click at [185, 176] on body "🙏 .cls-1 fill:#fff; AWATERA Работы 0 Чаты График Выйти S_T-OP-C-25158-WK-012 Кр…" at bounding box center [664, 325] width 1328 height 650
click at [185, 178] on button "В работе" at bounding box center [177, 180] width 46 height 15
type textarea "x"
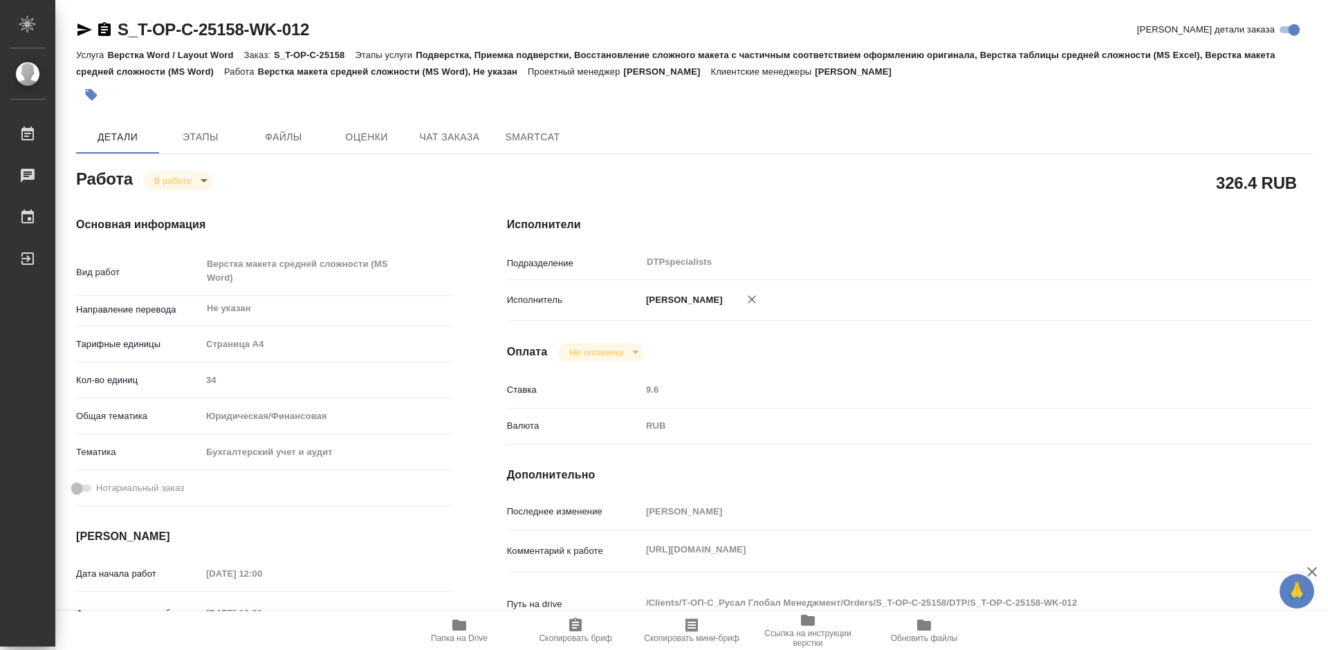
type textarea "x"
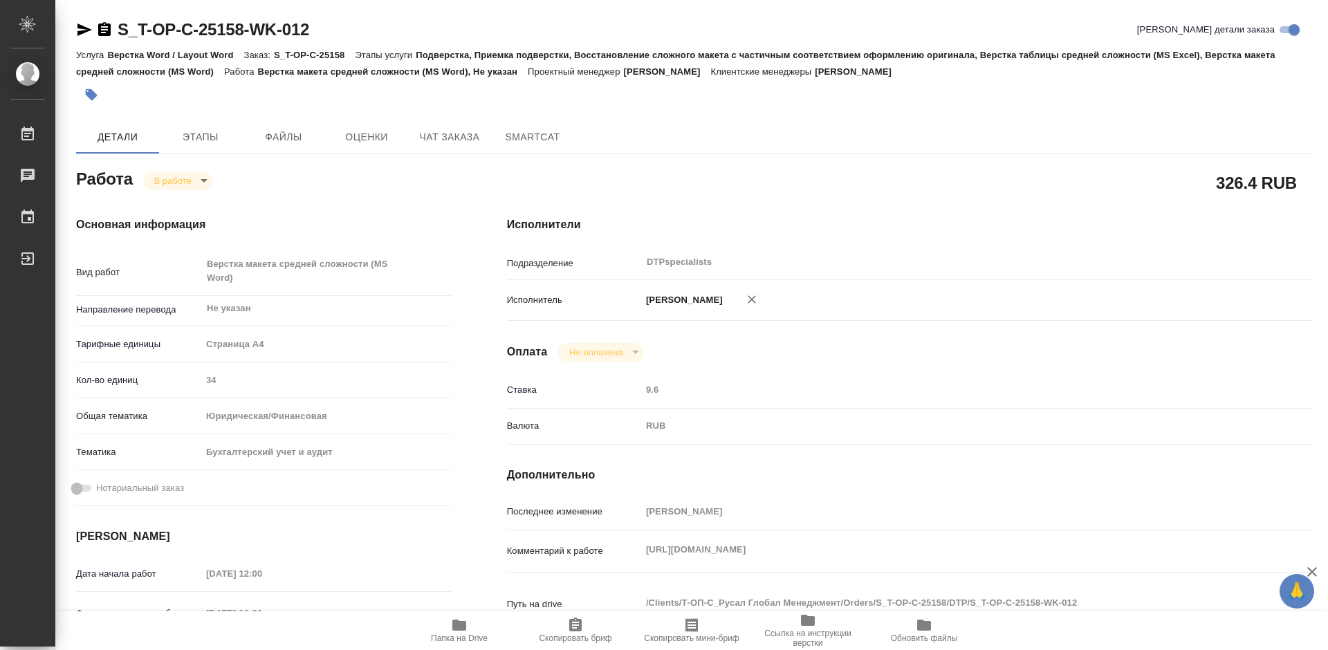
type textarea "x"
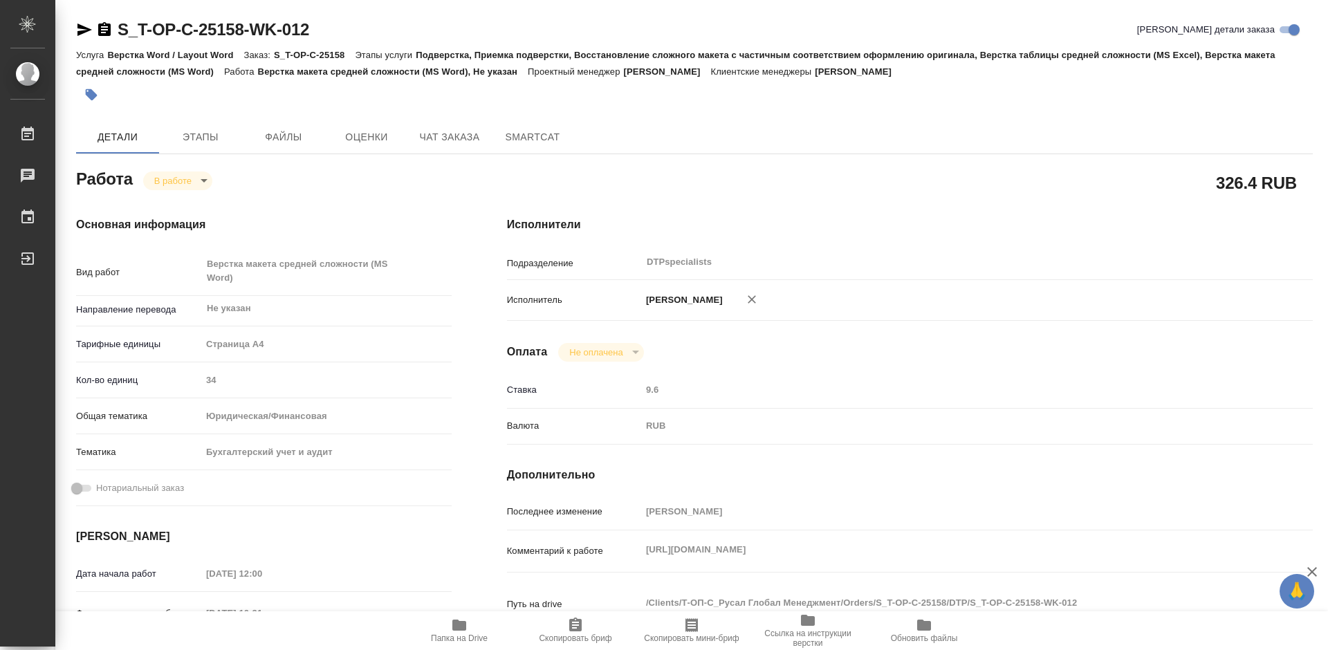
type textarea "x"
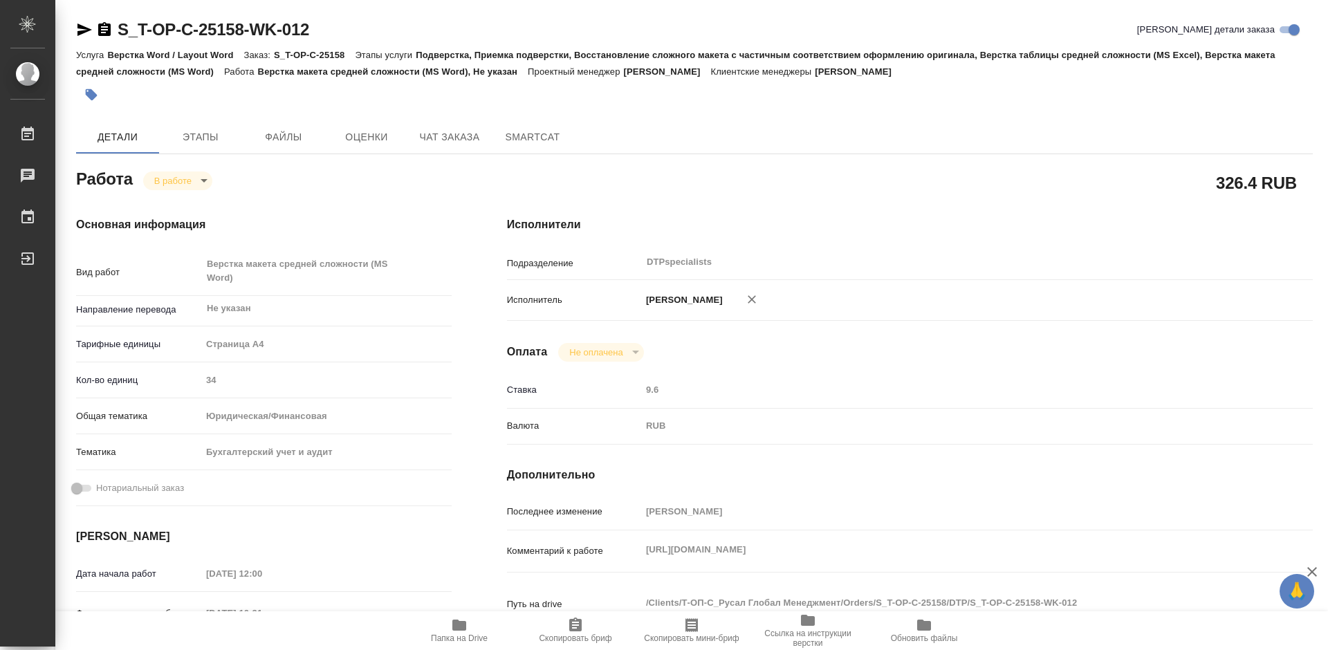
type textarea "x"
click at [102, 30] on icon "button" at bounding box center [104, 29] width 12 height 14
click at [455, 636] on span "Папка на Drive" at bounding box center [459, 639] width 57 height 10
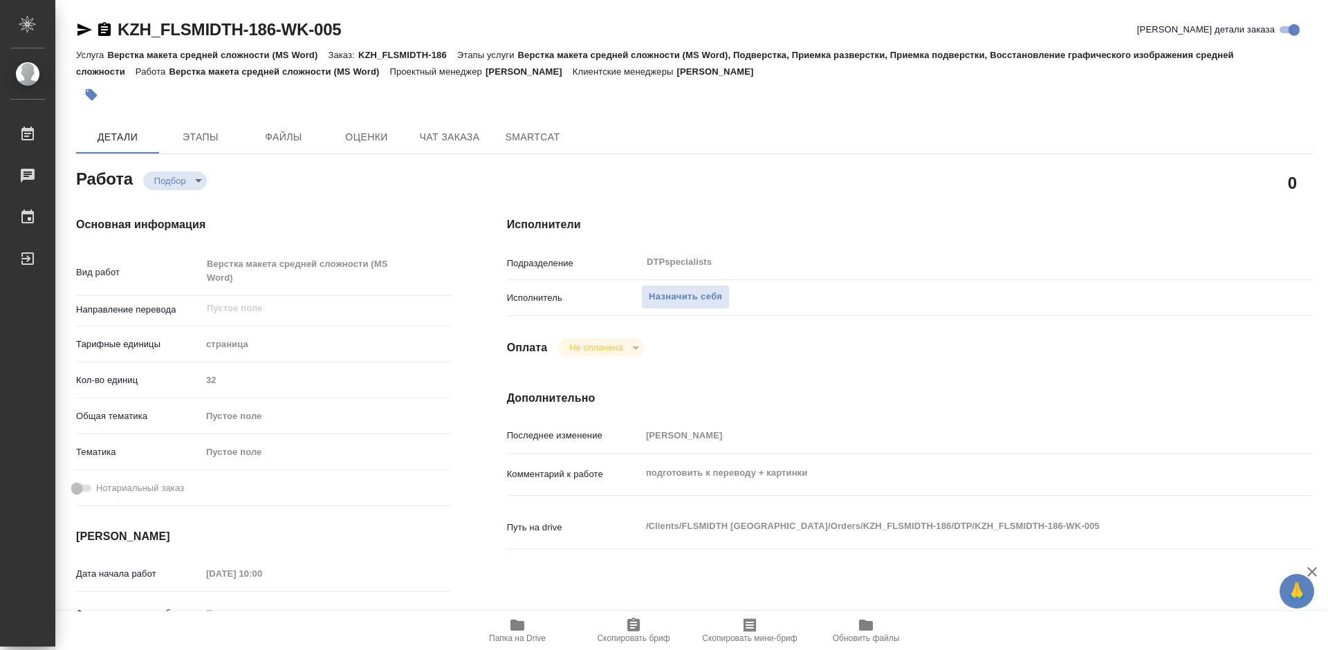
type textarea "x"
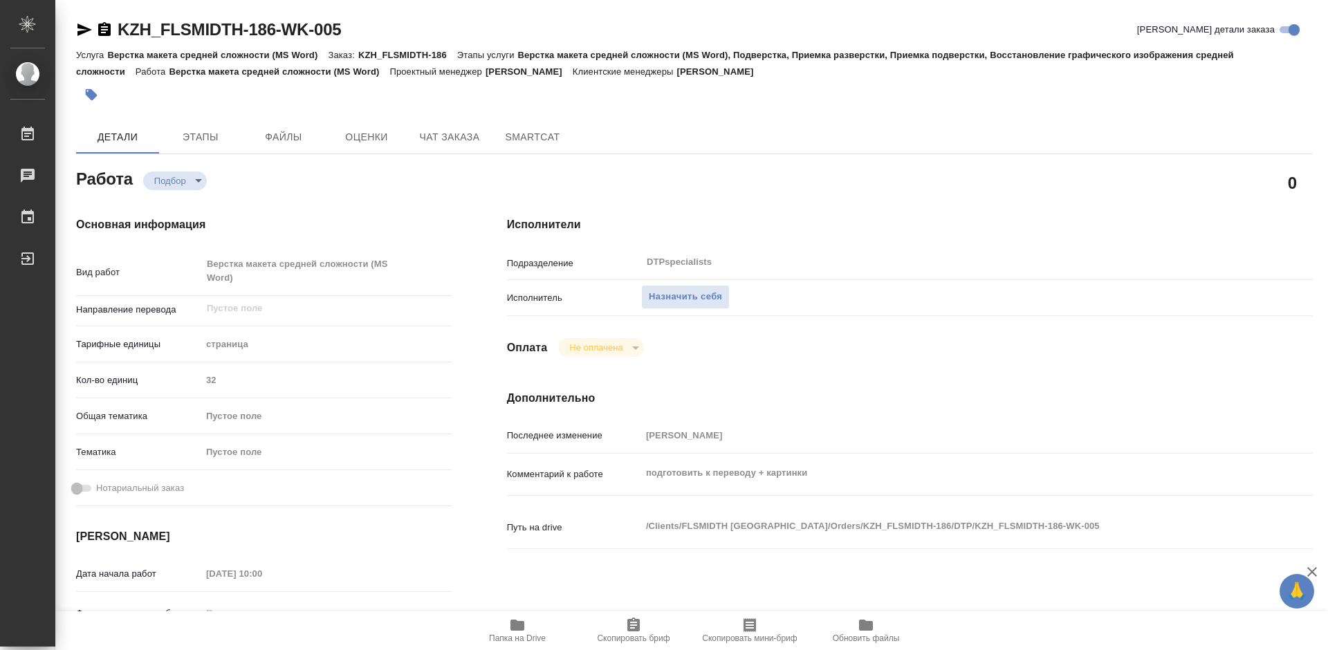
type textarea "x"
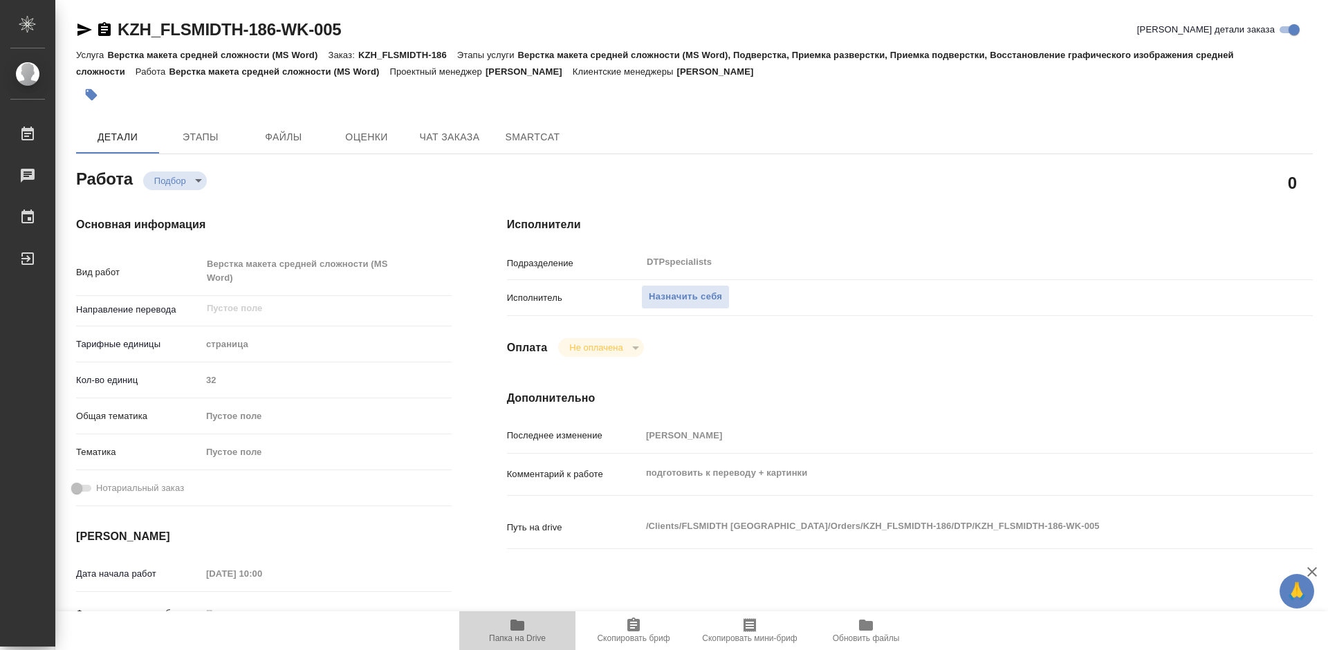
click at [524, 629] on icon "button" at bounding box center [517, 625] width 14 height 11
type textarea "x"
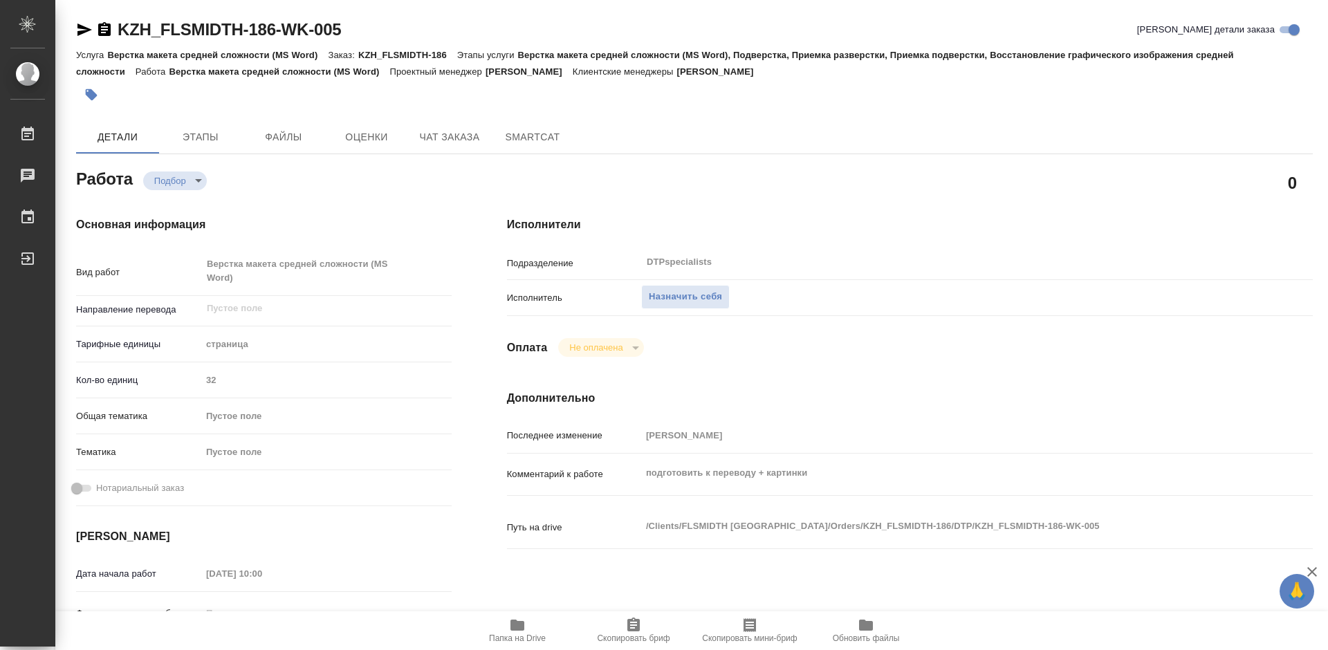
type textarea "x"
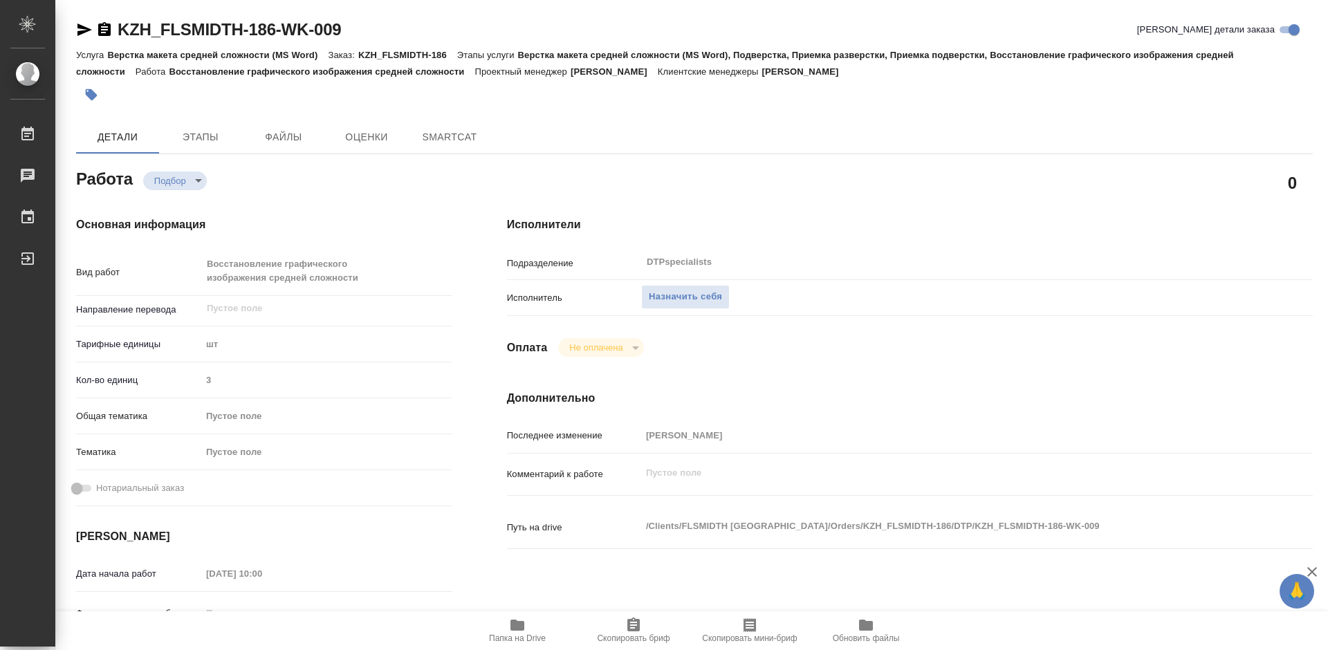
type textarea "x"
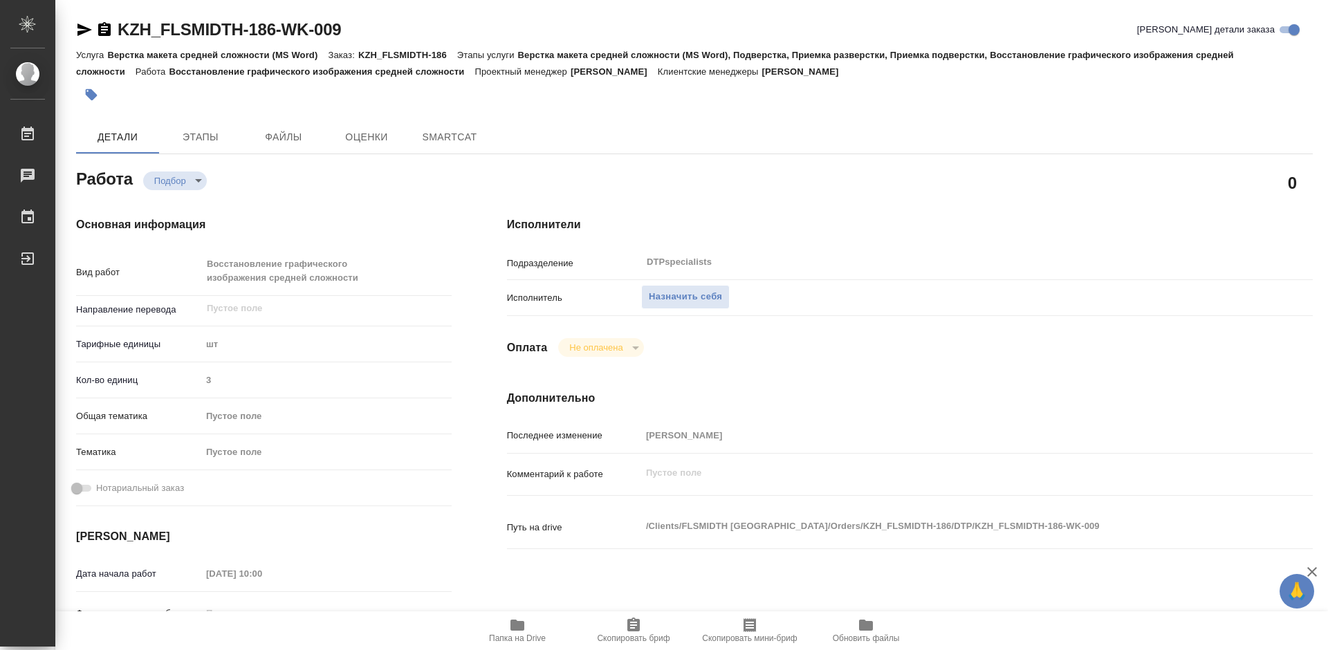
type textarea "x"
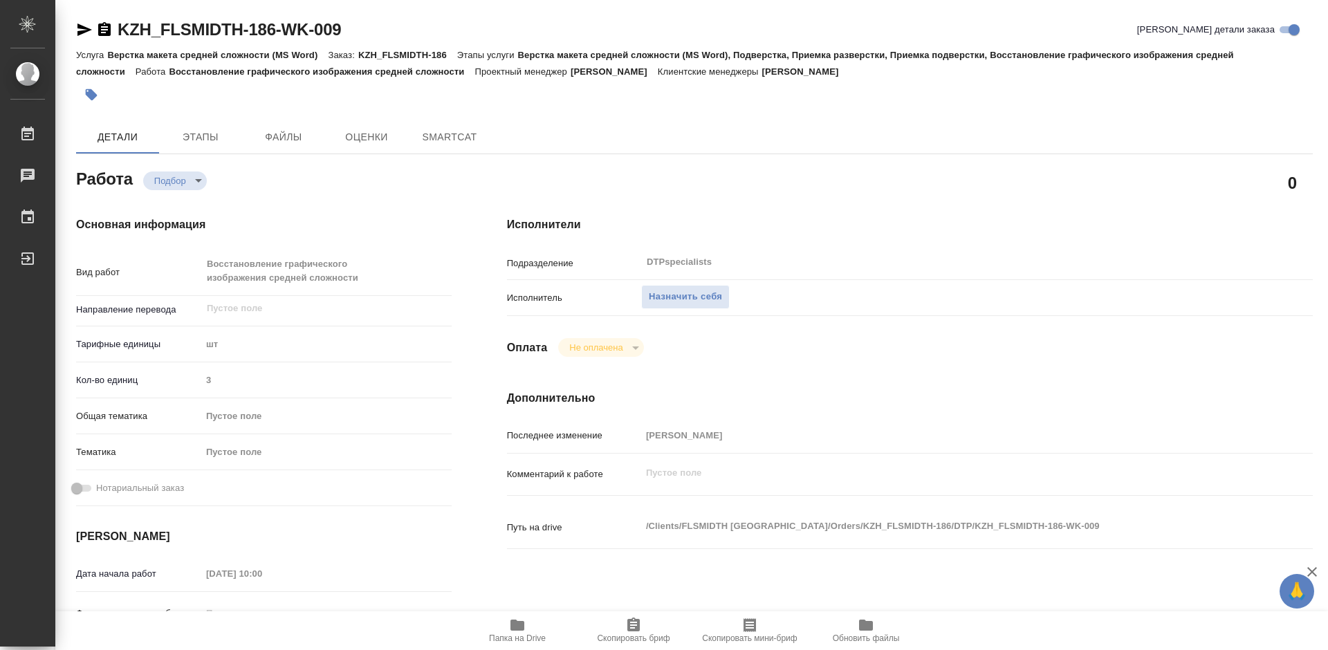
type textarea "x"
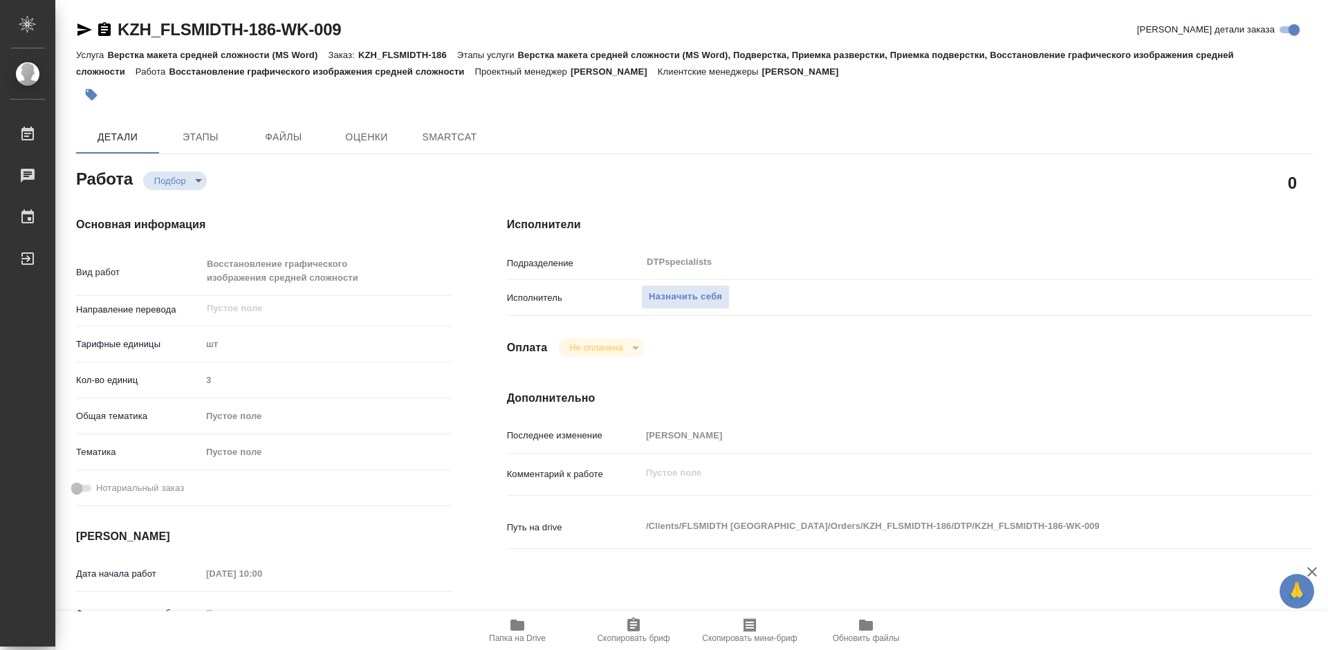
type textarea "x"
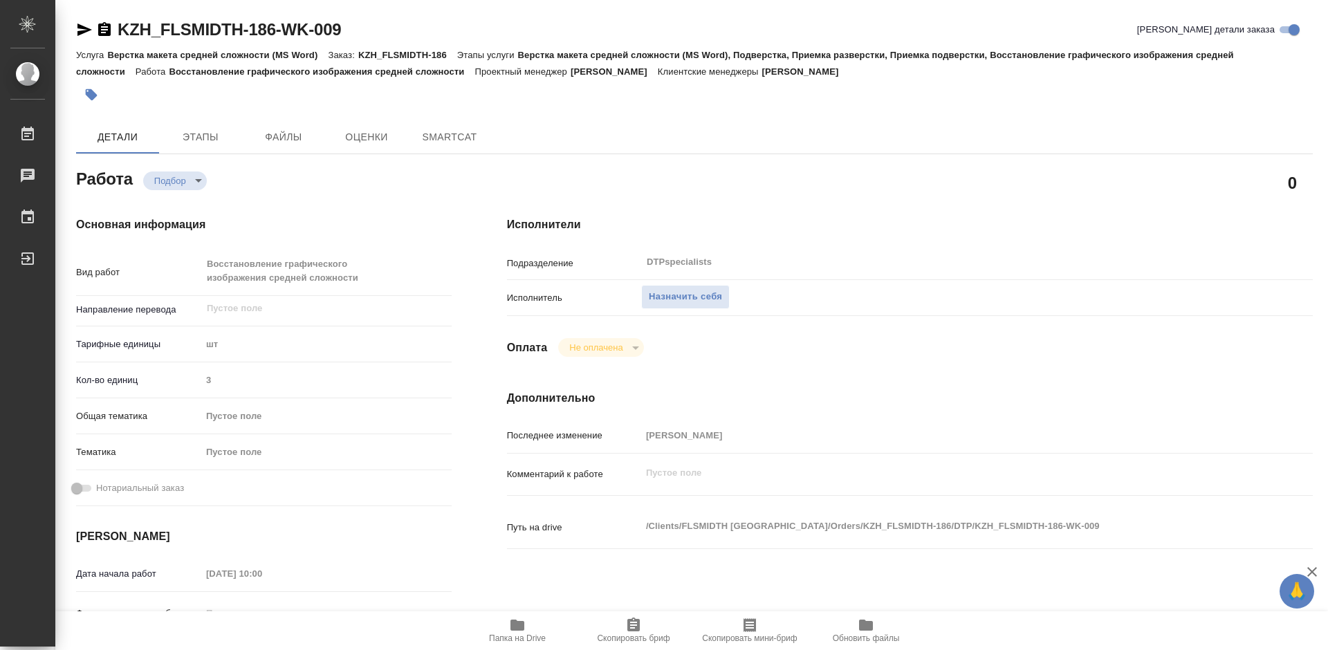
type textarea "x"
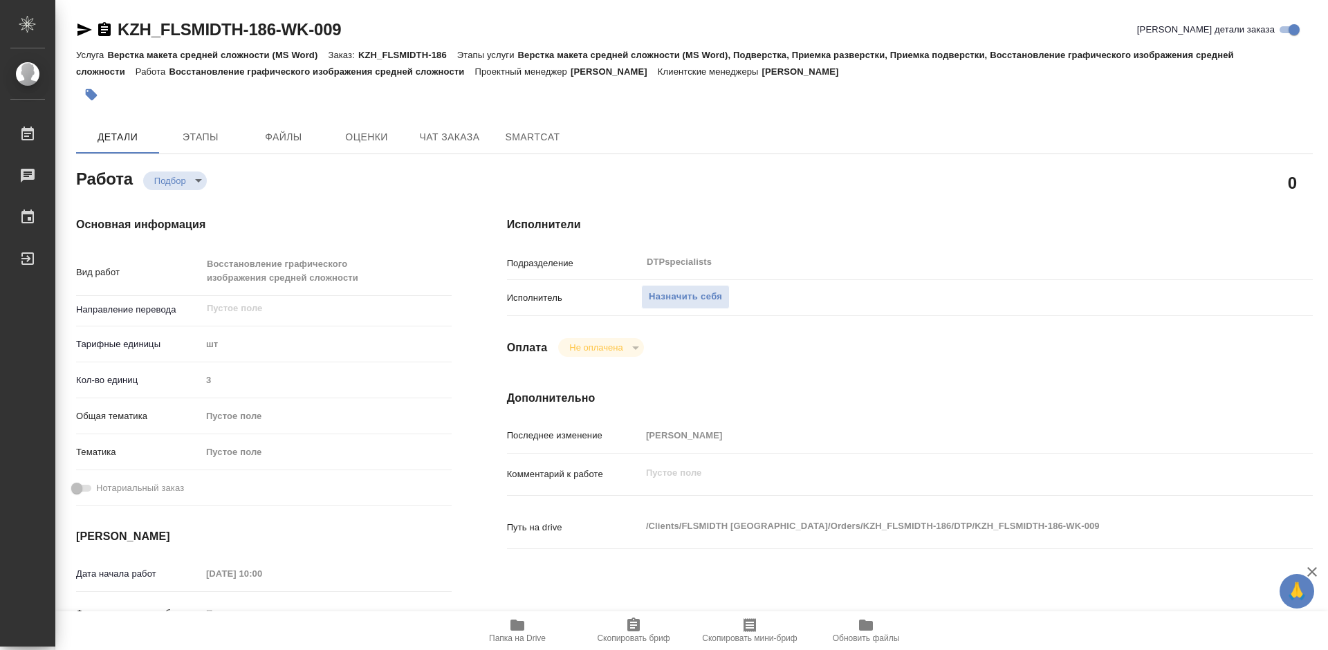
type textarea "x"
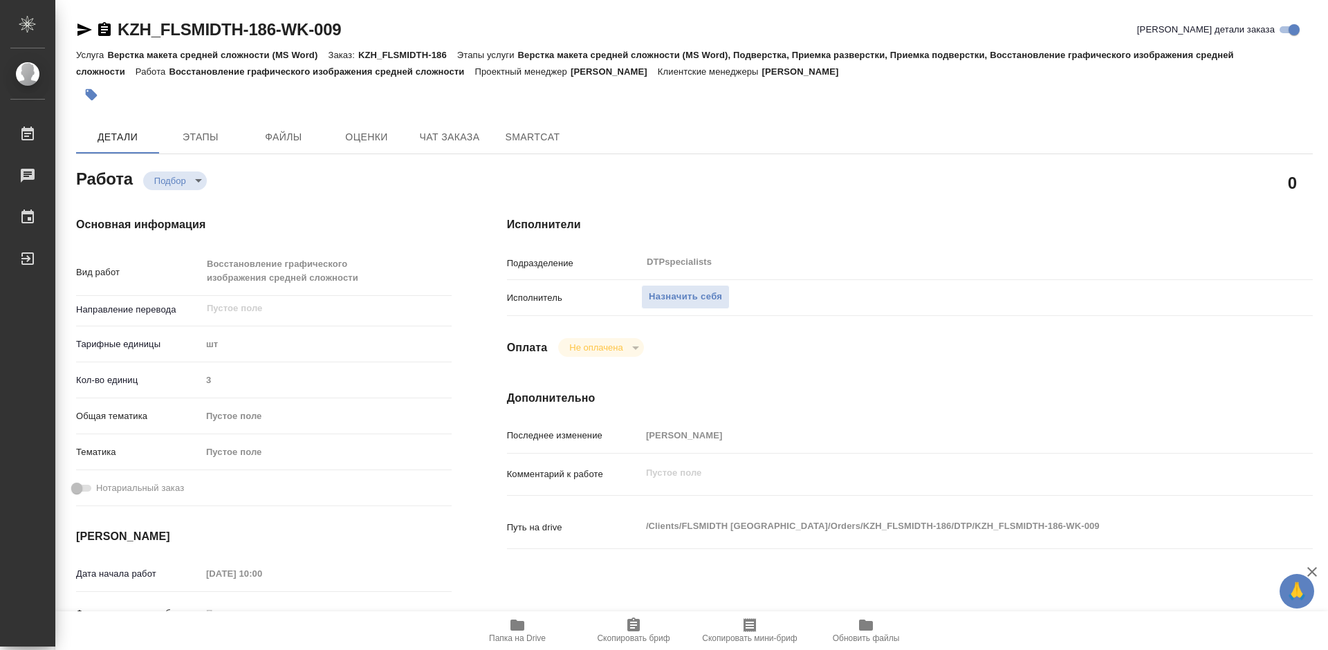
type textarea "x"
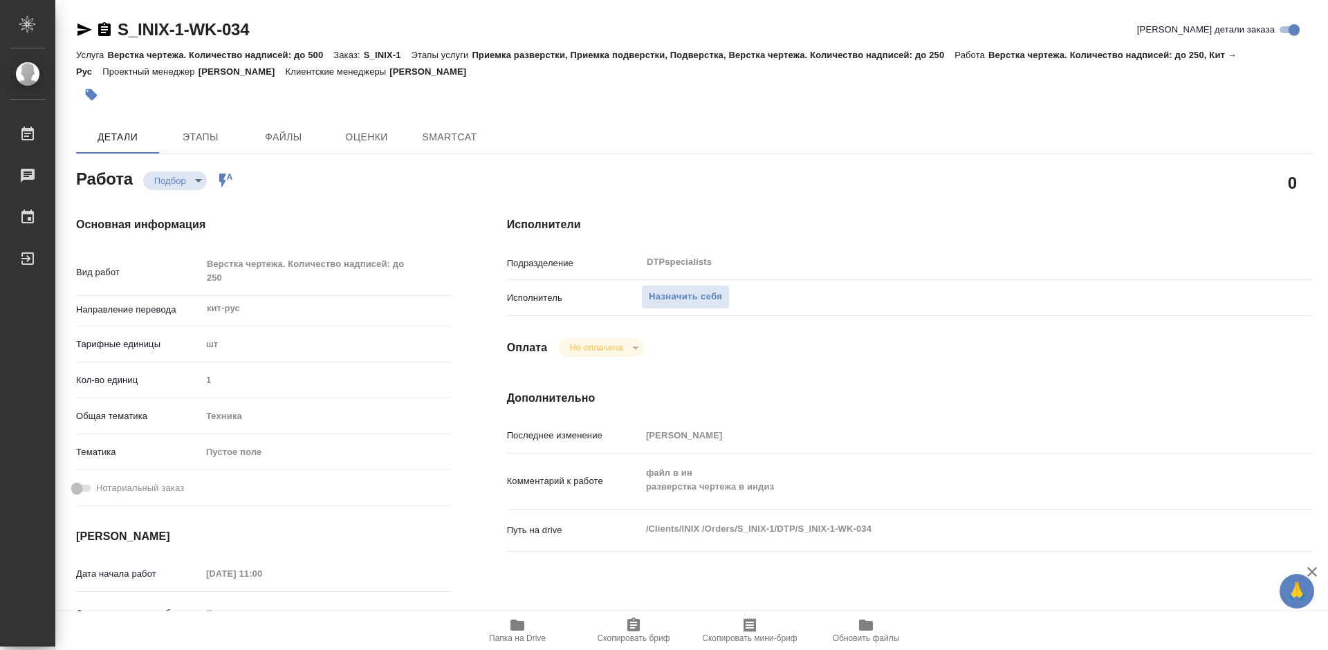
type textarea "x"
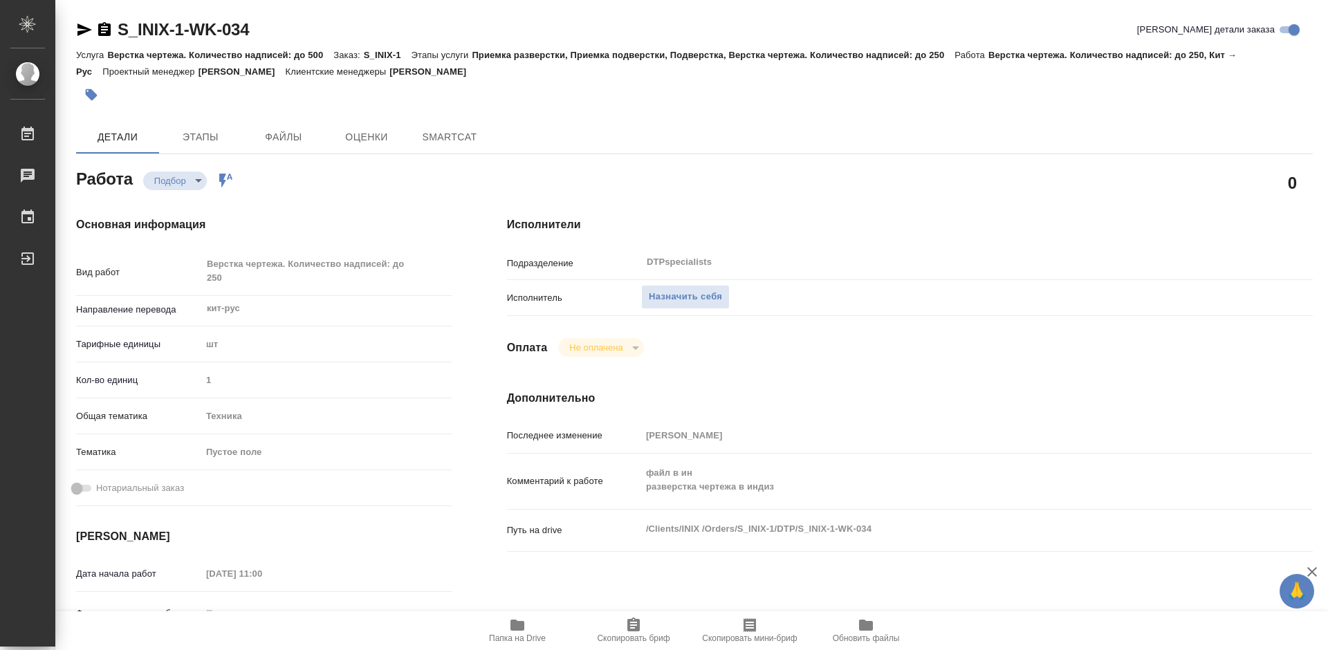
type textarea "x"
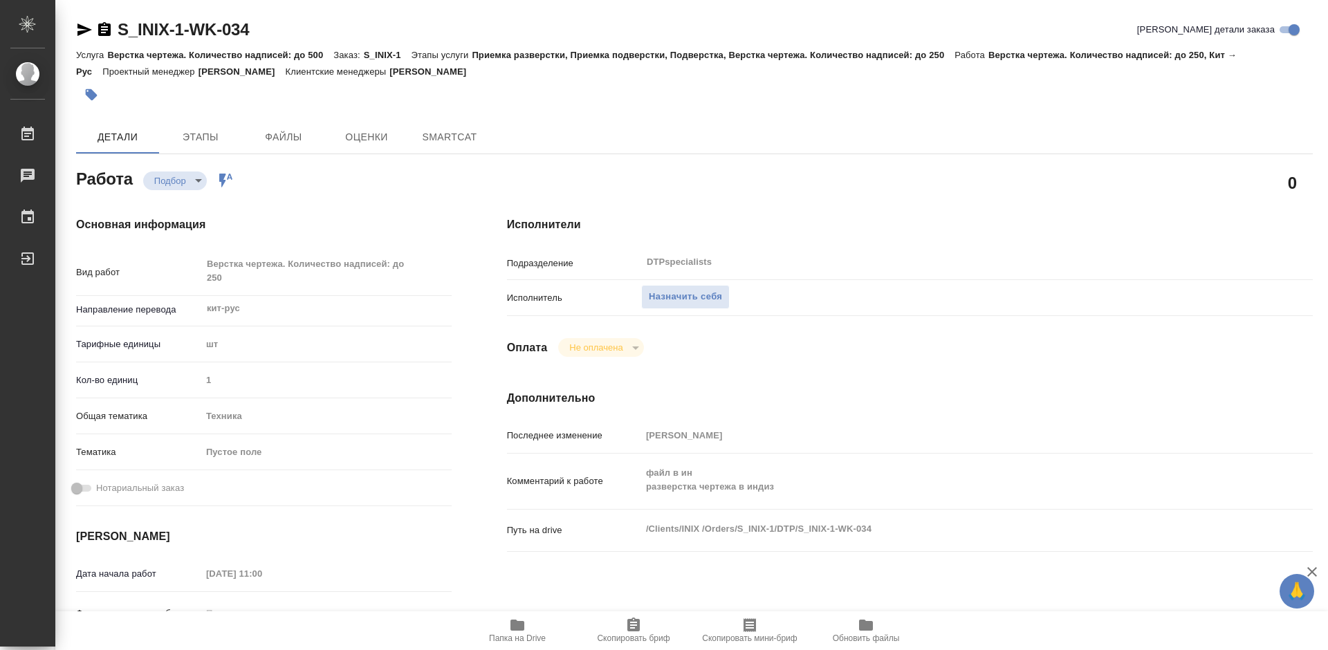
type textarea "x"
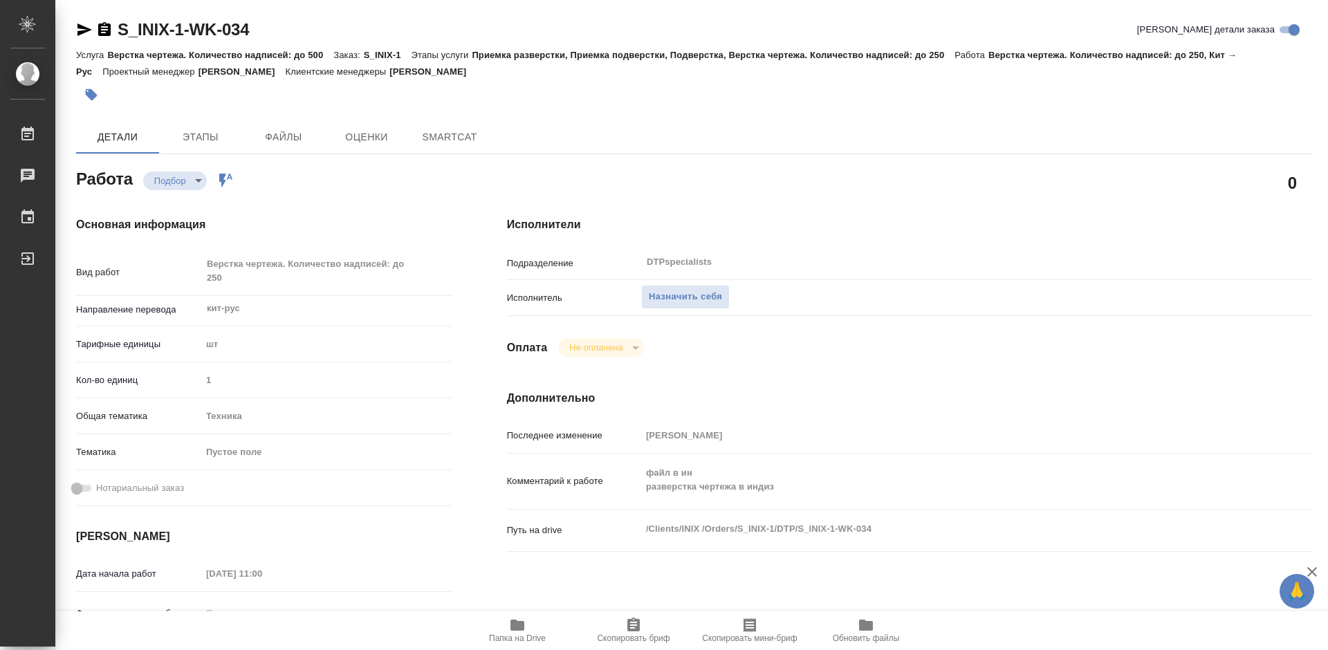
type textarea "x"
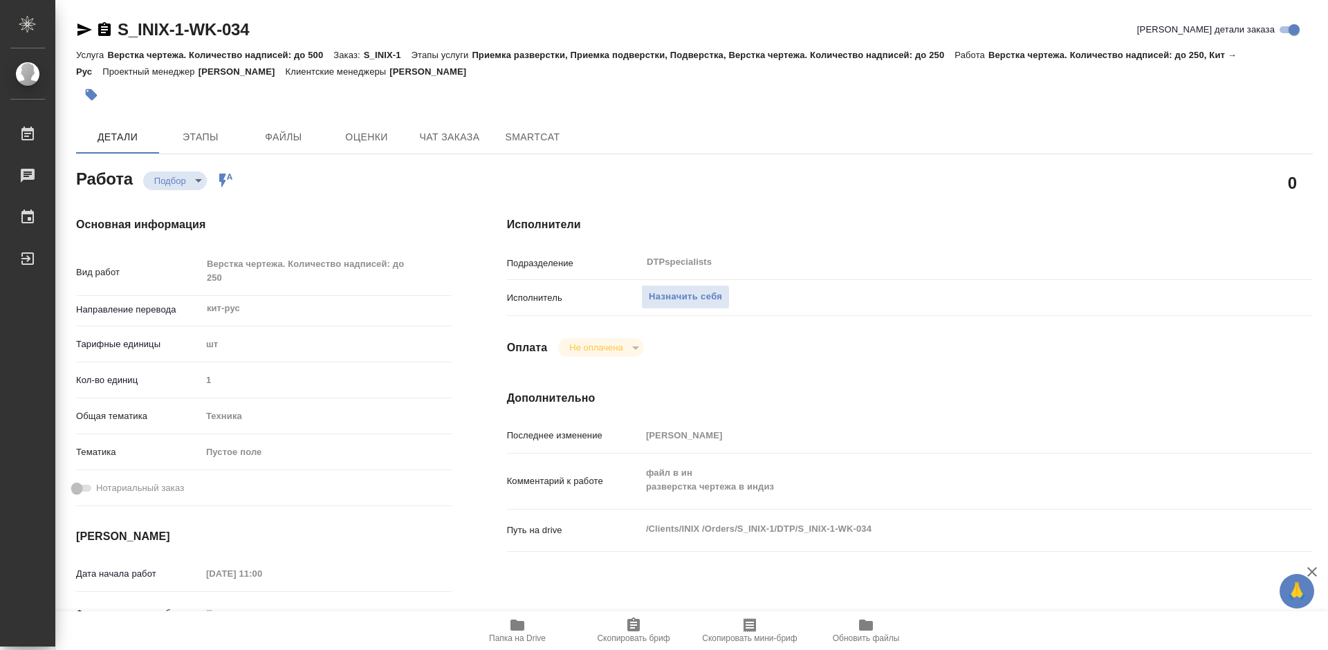
type textarea "x"
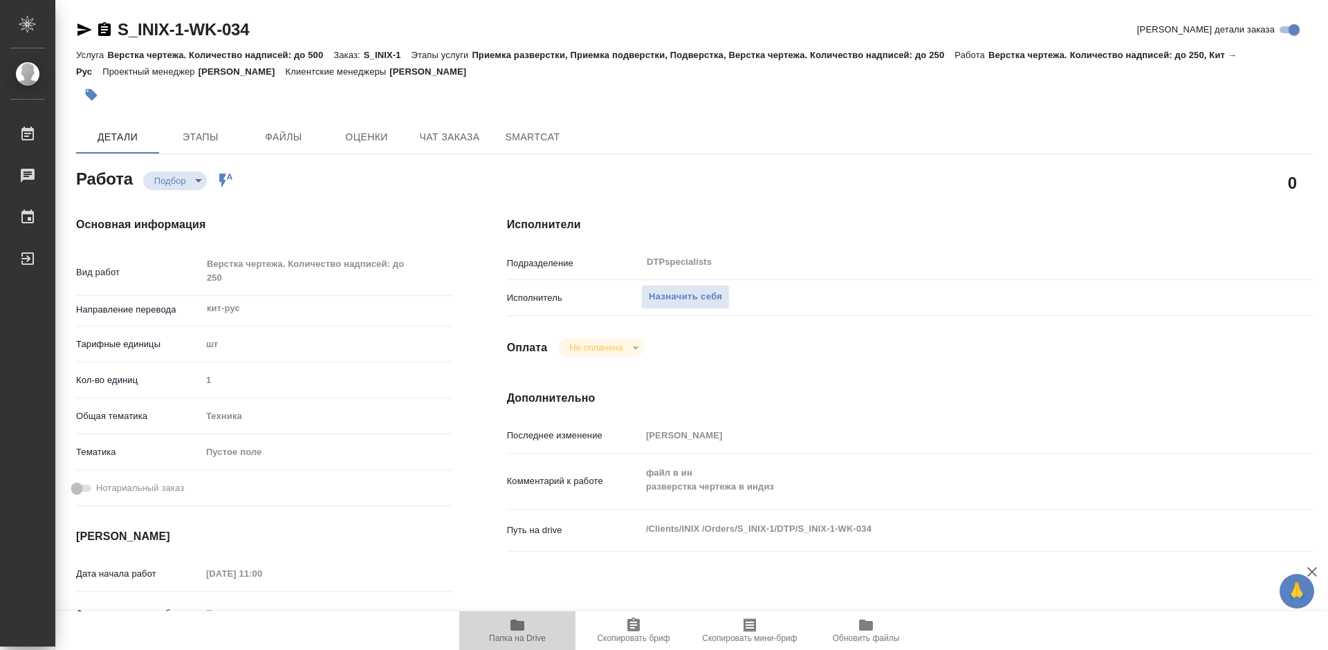
click at [516, 626] on icon "button" at bounding box center [517, 625] width 14 height 11
type textarea "x"
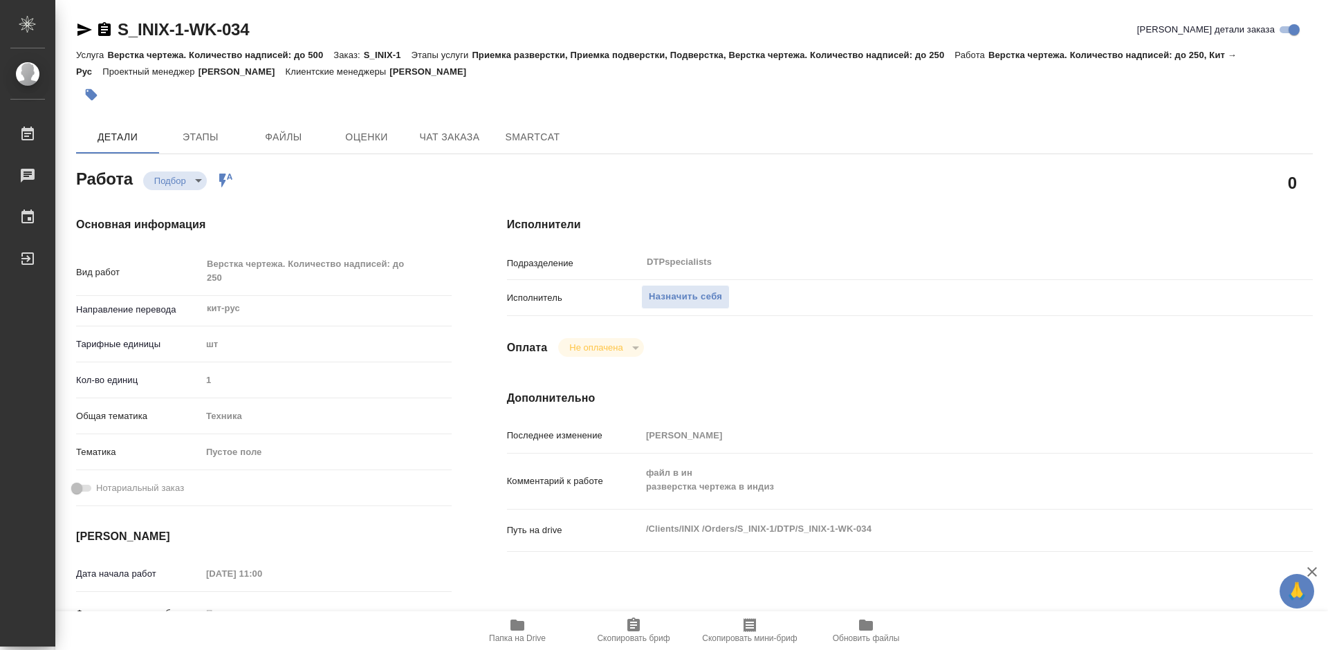
type textarea "x"
click at [678, 299] on span "Назначить себя" at bounding box center [685, 297] width 73 height 16
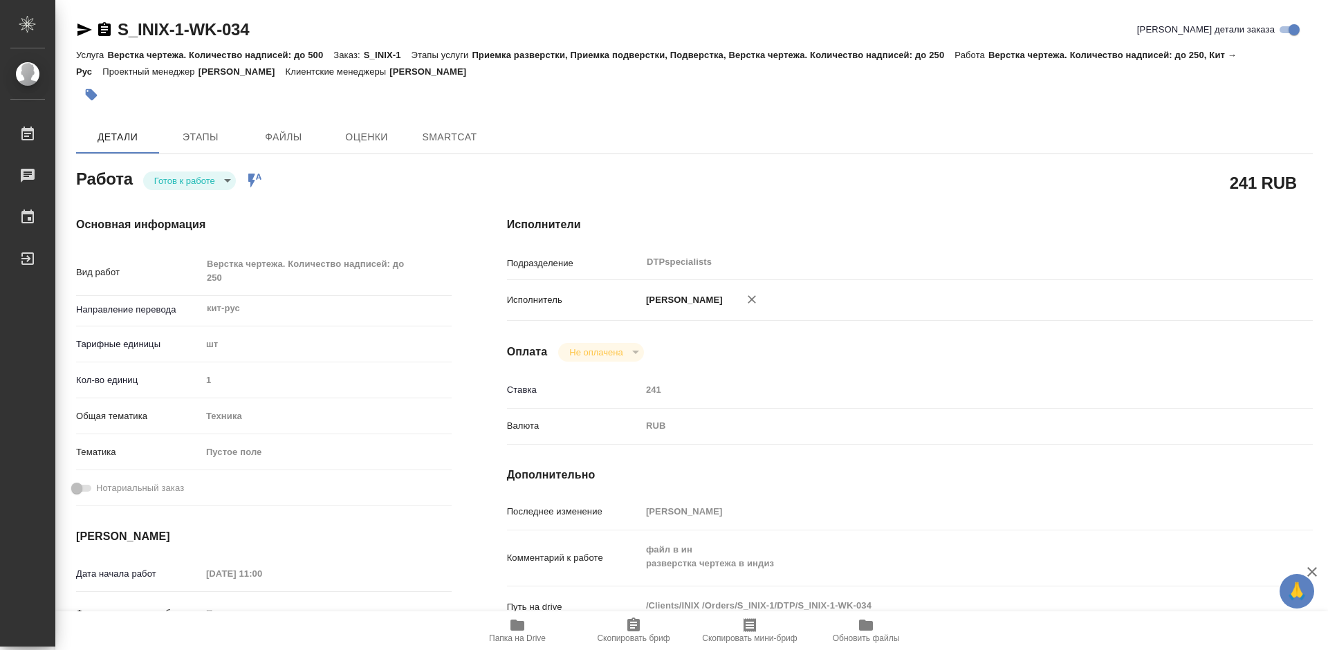
type textarea "x"
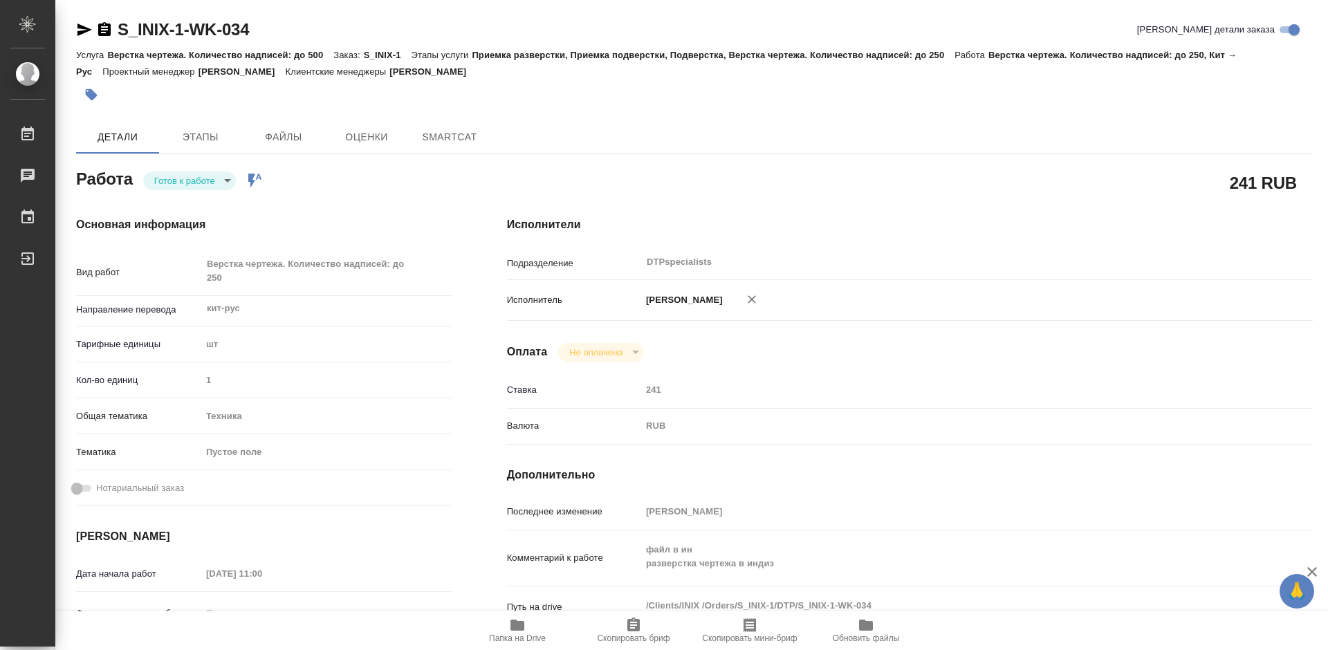
type textarea "x"
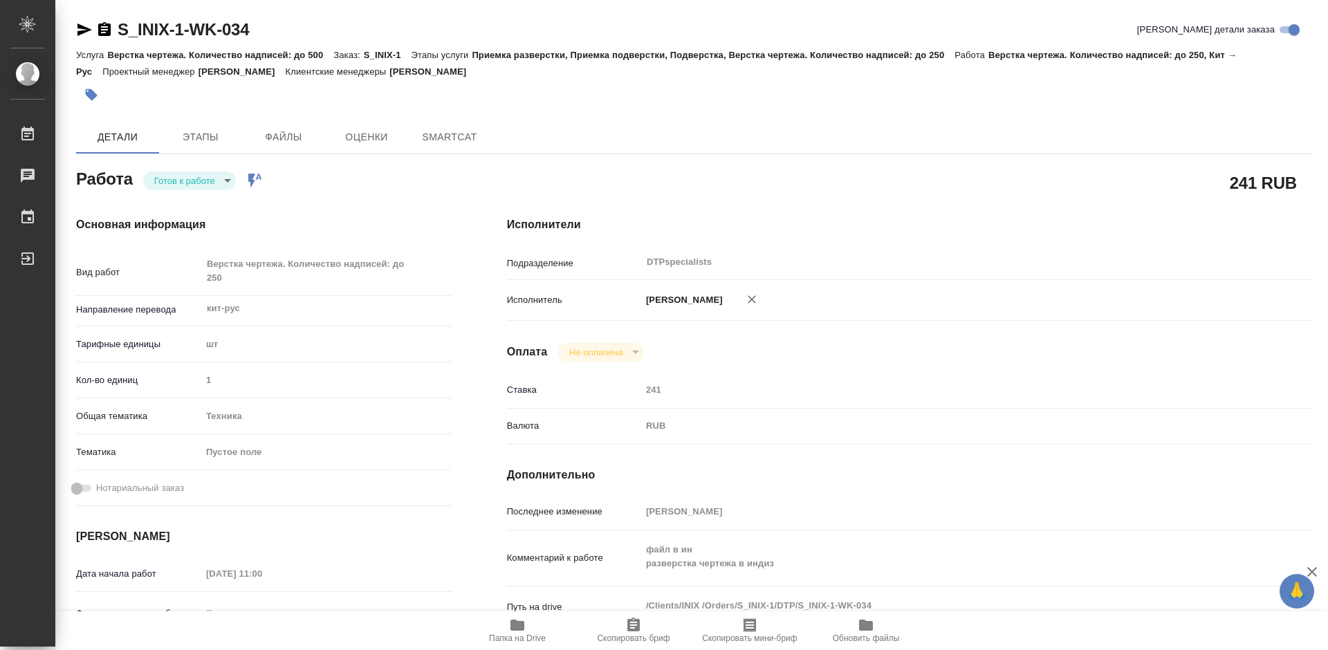
type textarea "x"
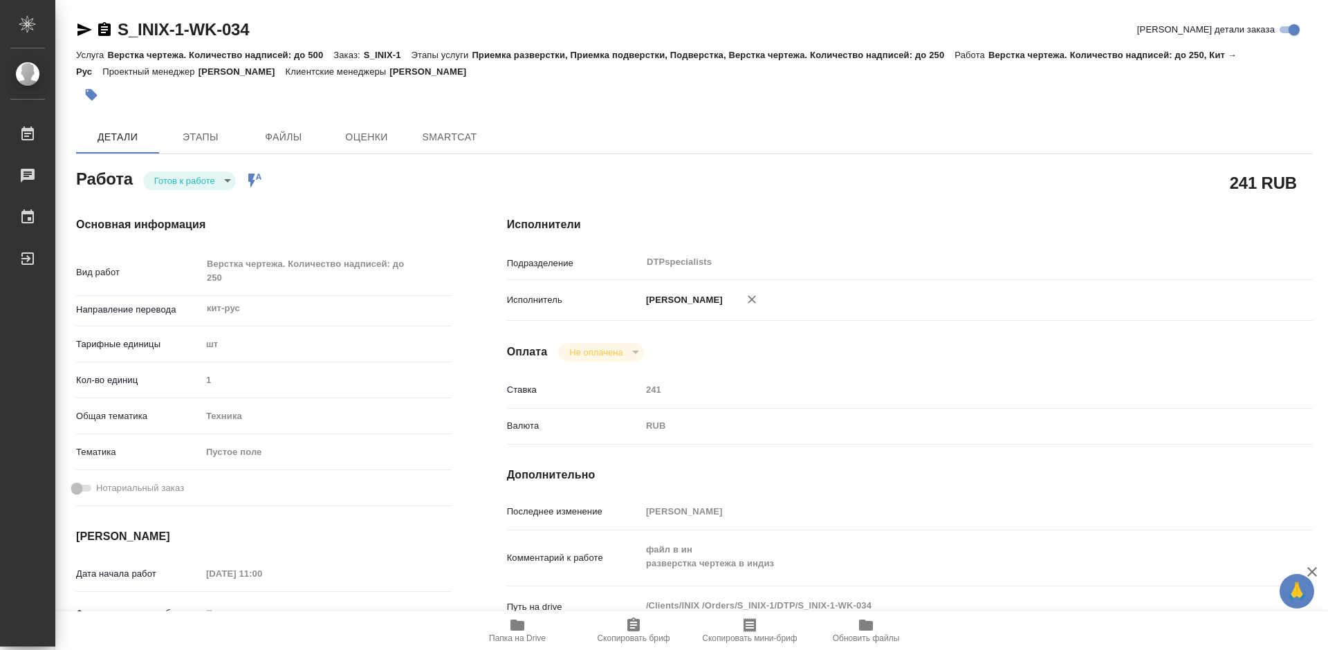
type textarea "x"
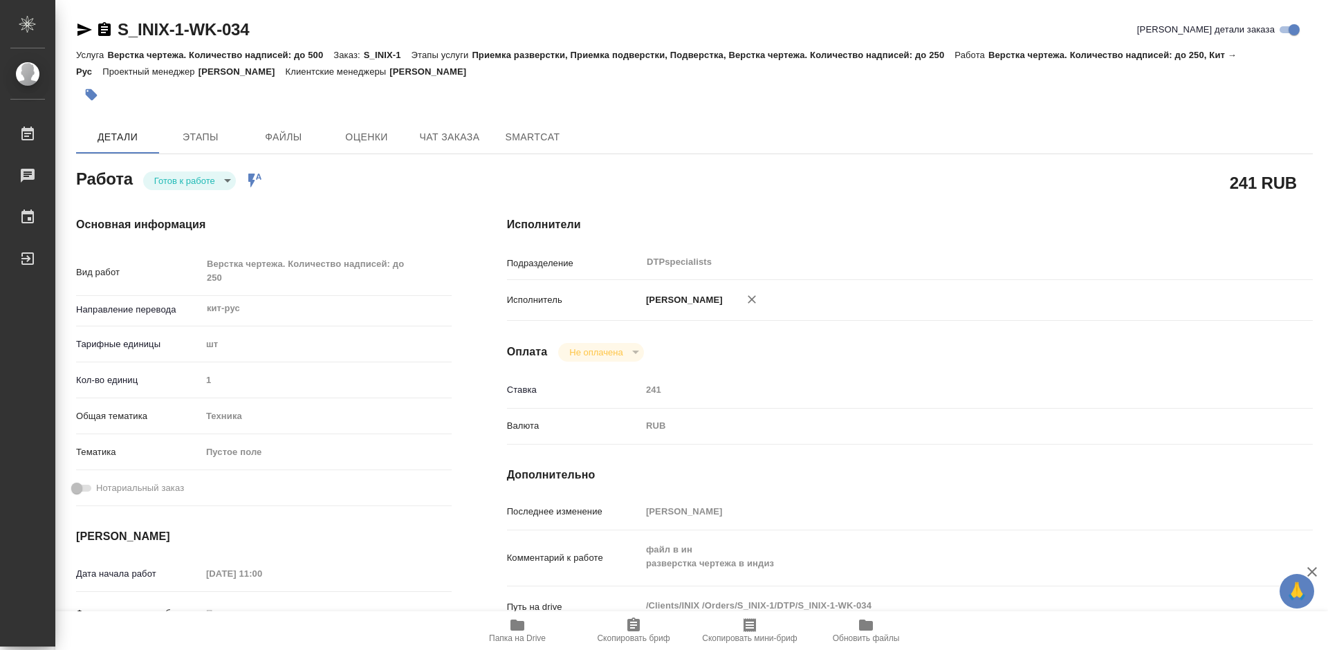
type textarea "x"
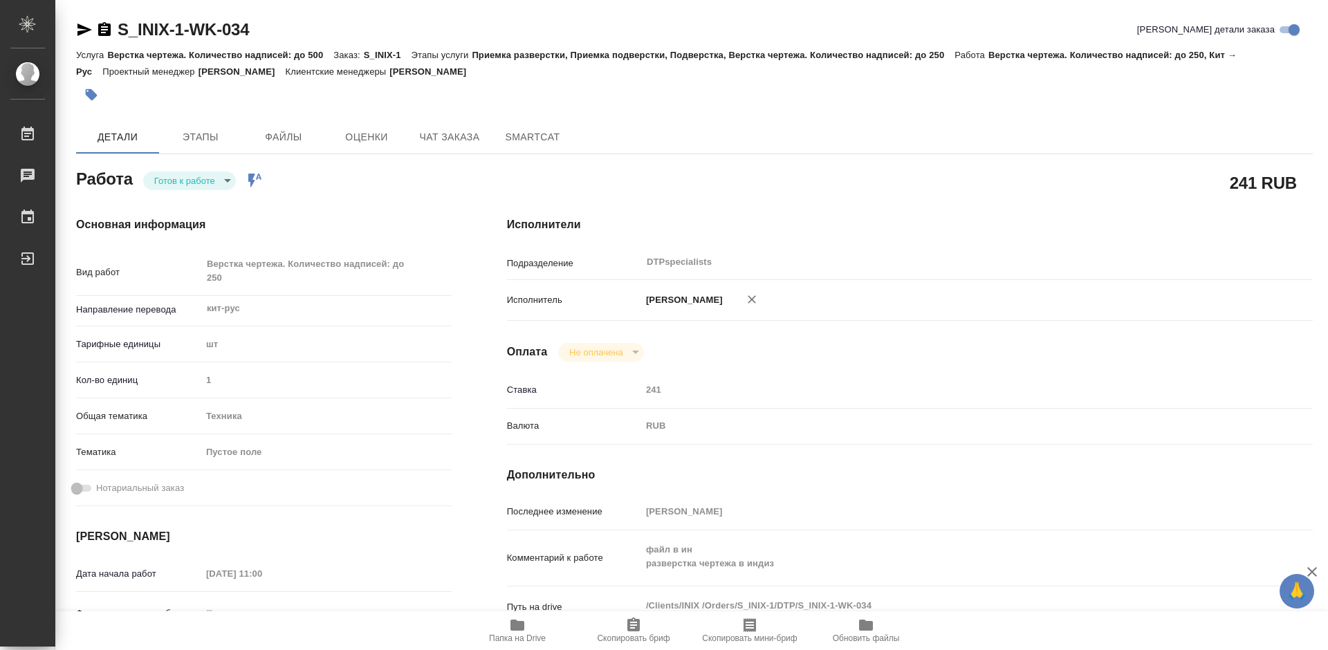
type textarea "x"
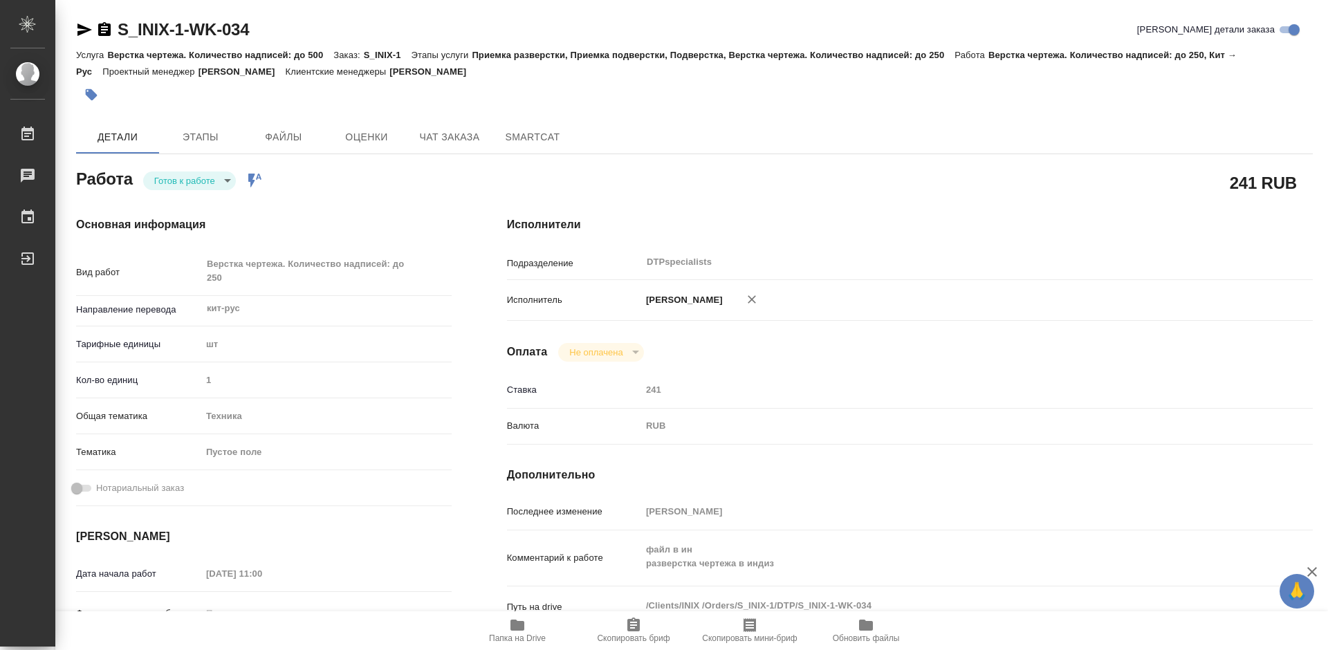
scroll to position [207, 0]
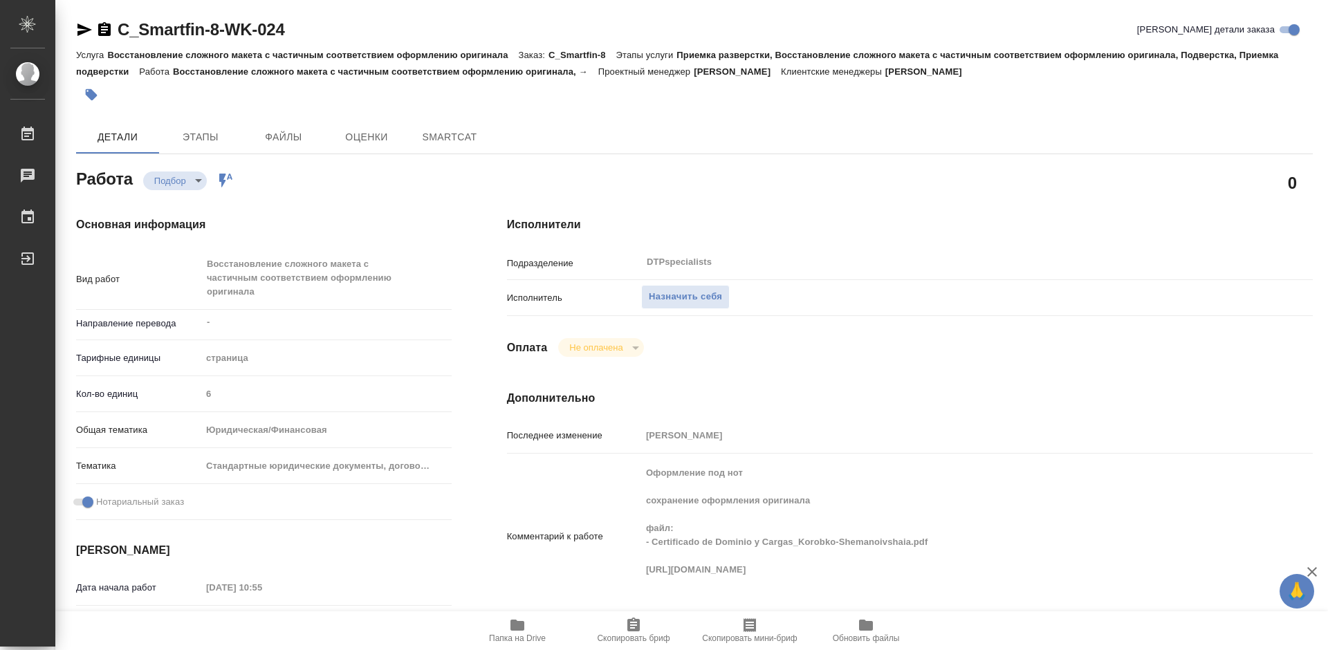
type textarea "x"
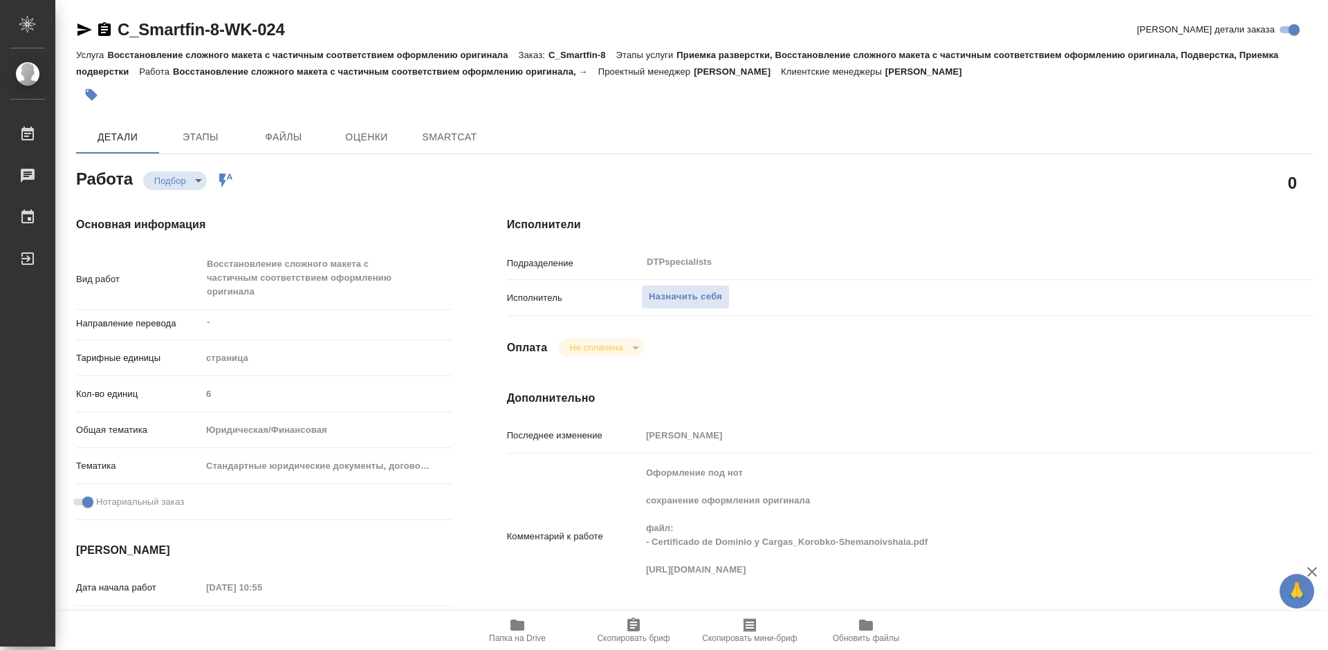
type textarea "x"
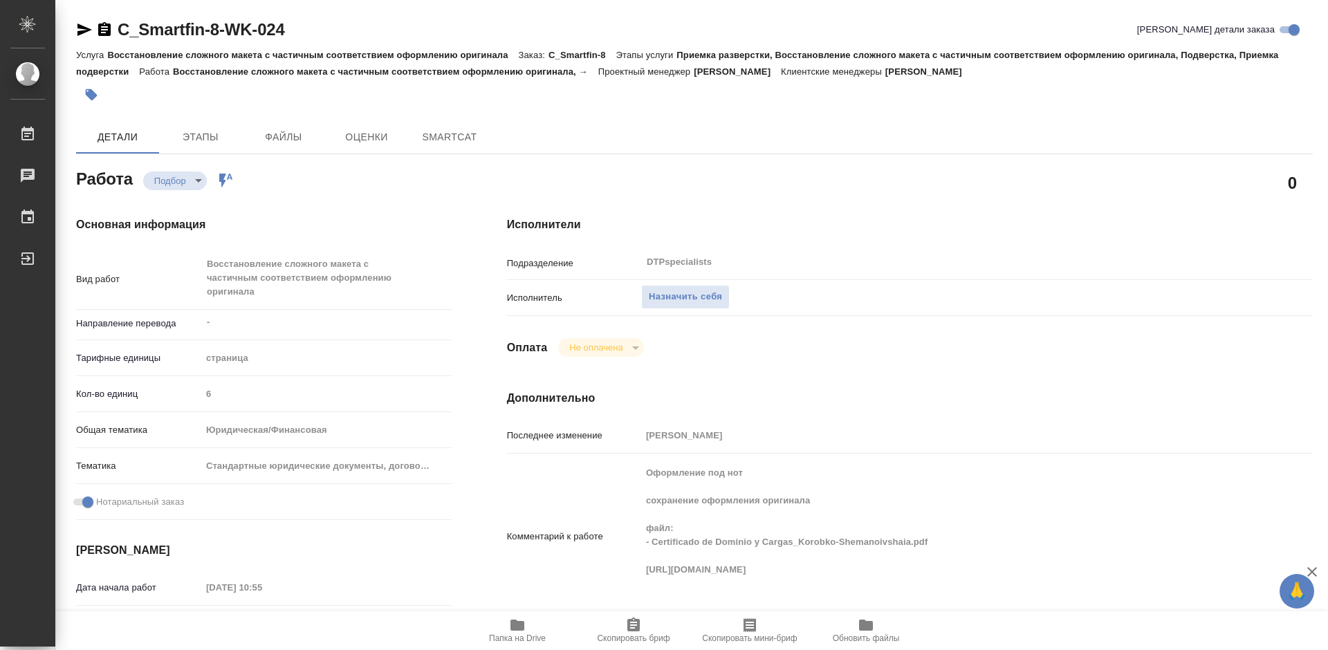
type textarea "x"
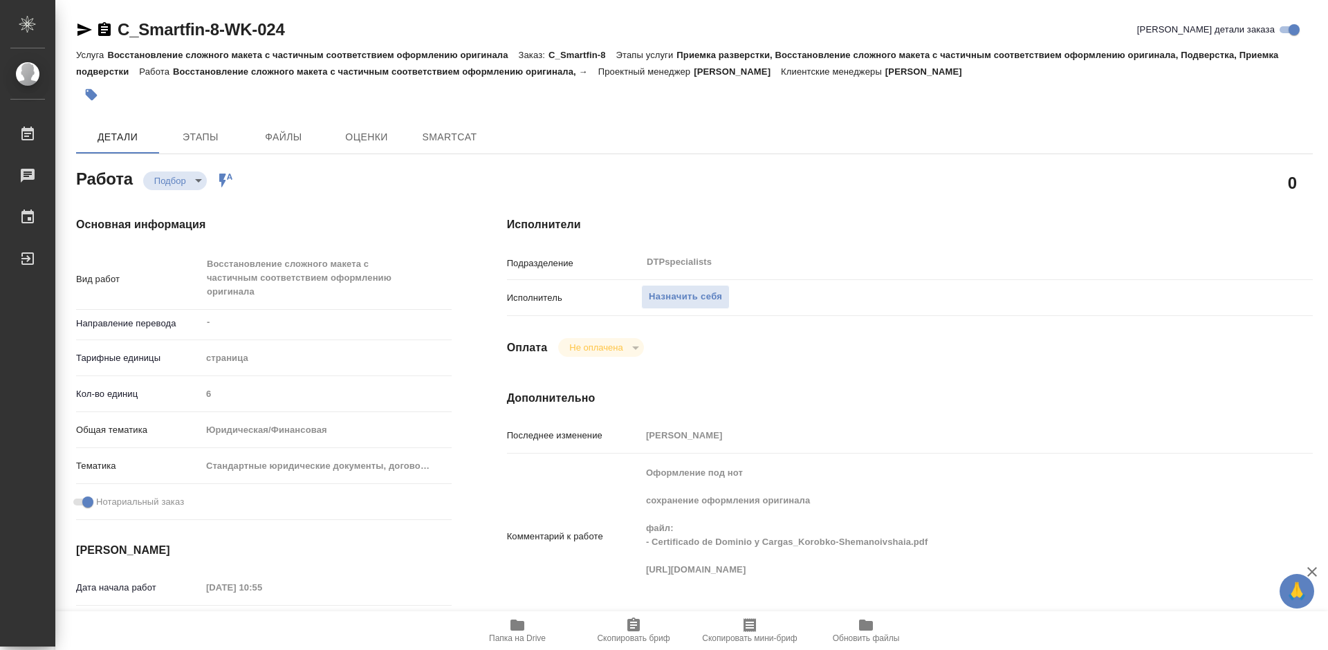
type textarea "x"
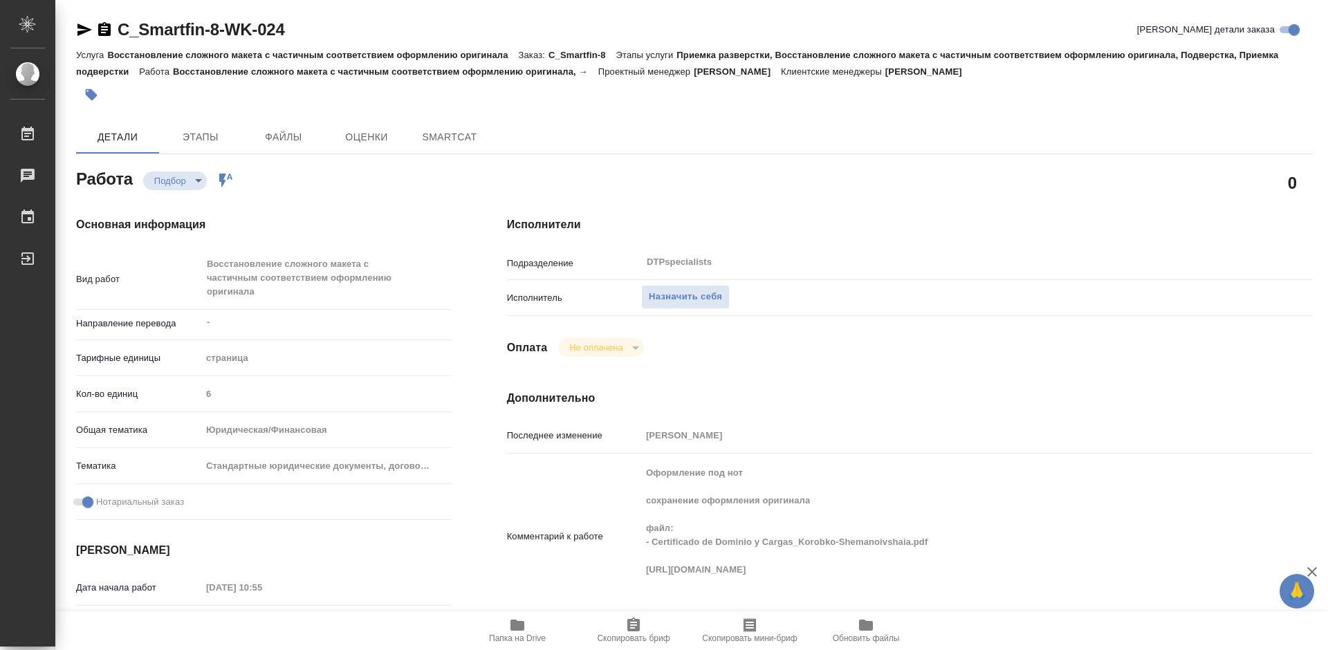
type textarea "x"
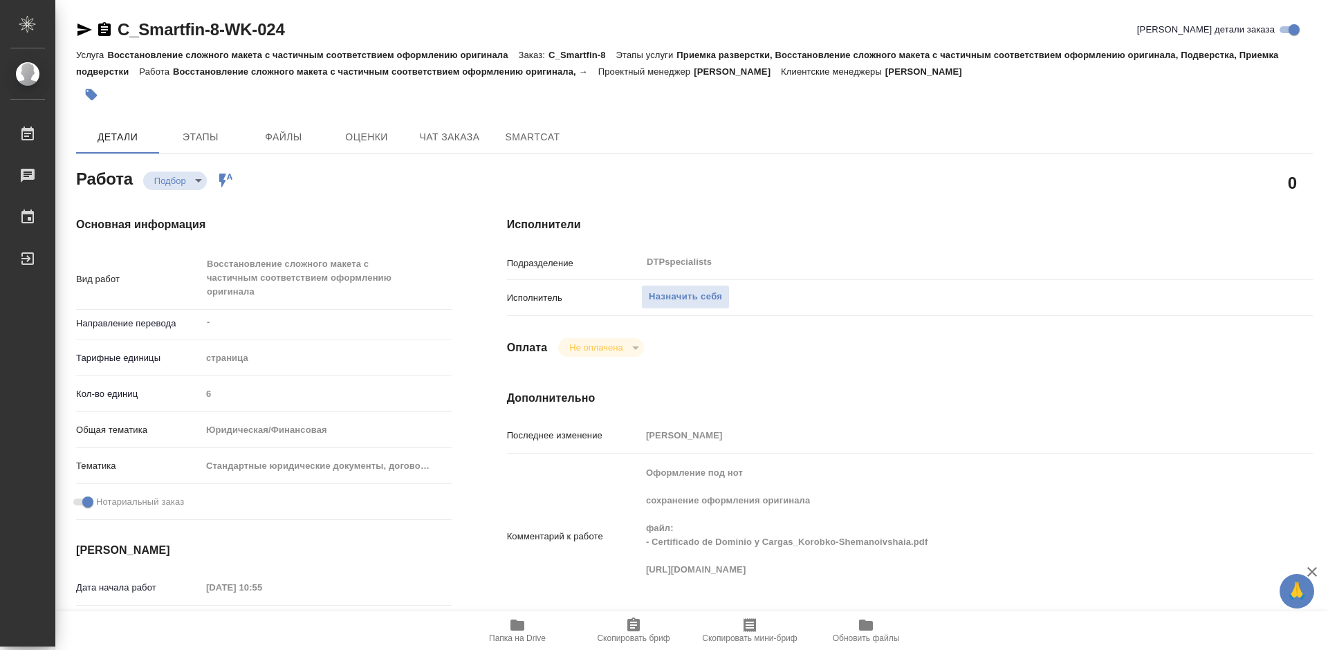
type textarea "x"
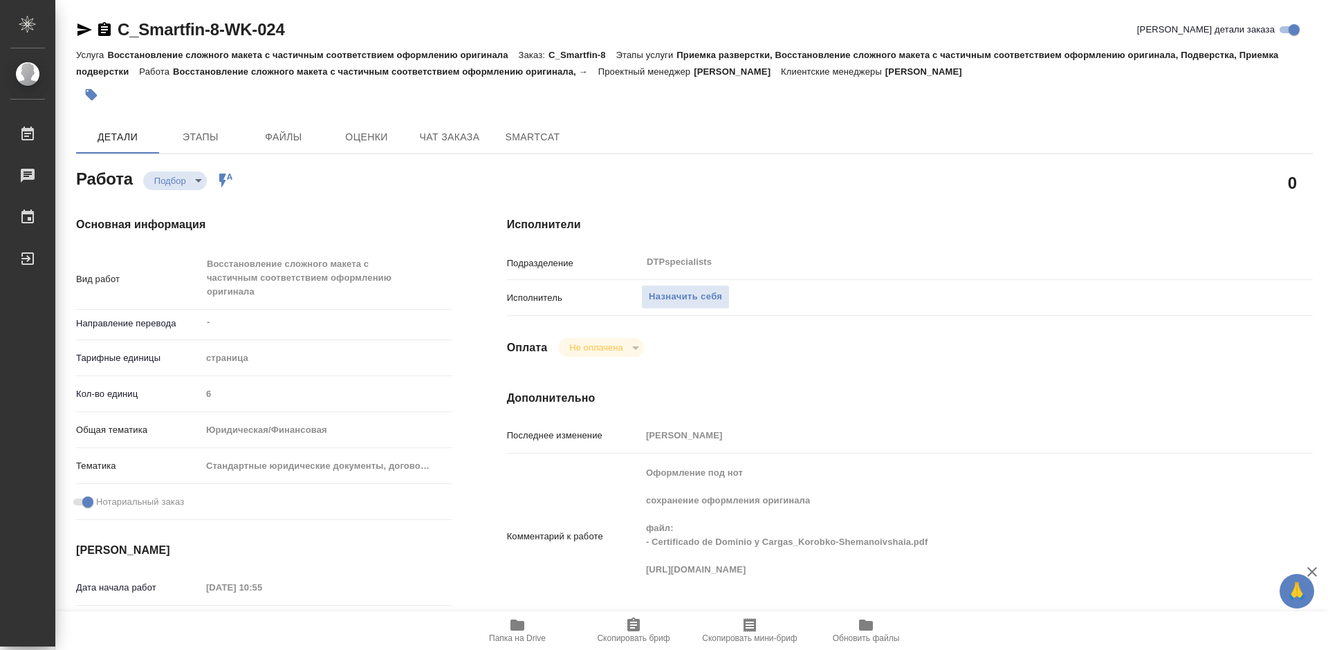
type textarea "x"
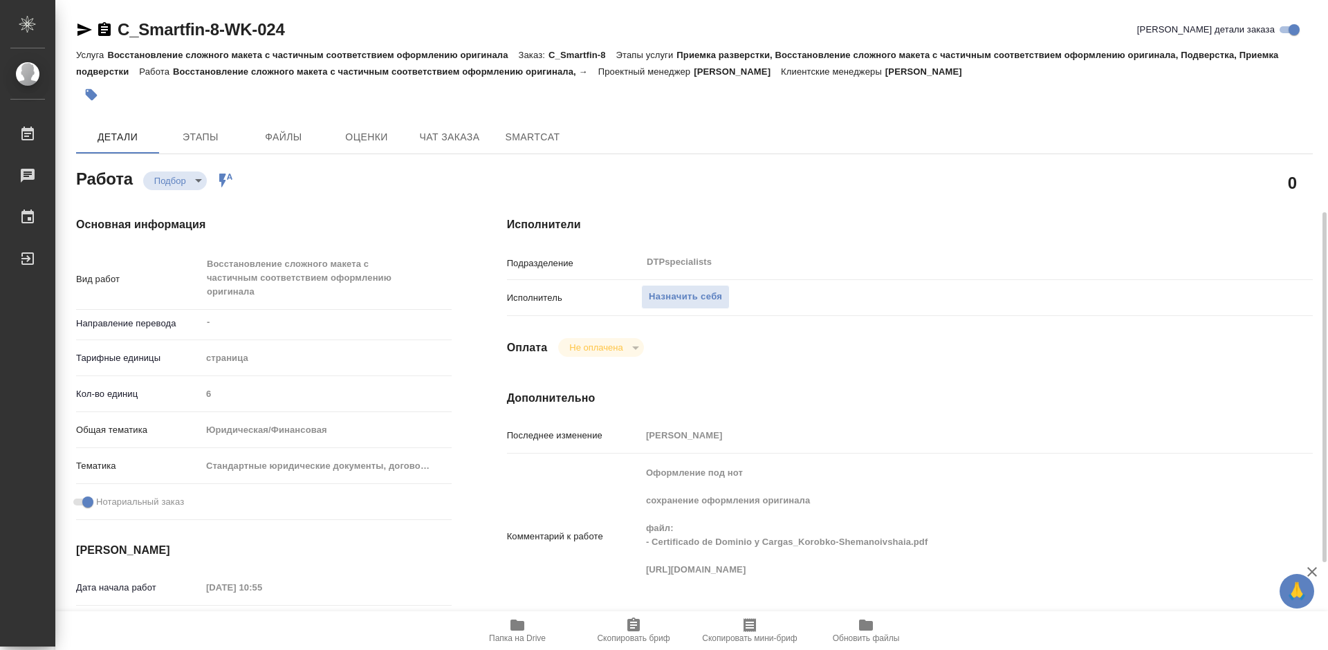
scroll to position [138, 0]
